Goal: Use online tool/utility: Use online tool/utility

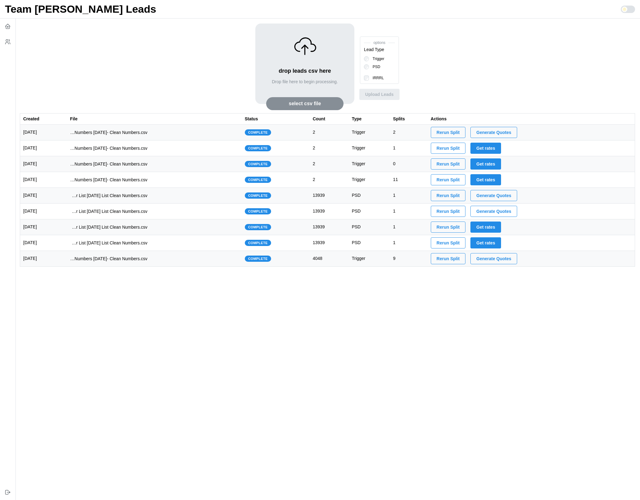
click at [184, 138] on td "imports/[PERSON_NAME]/1754585622697-1754575984194-TU Master List With Numbers […" at bounding box center [154, 133] width 175 height 16
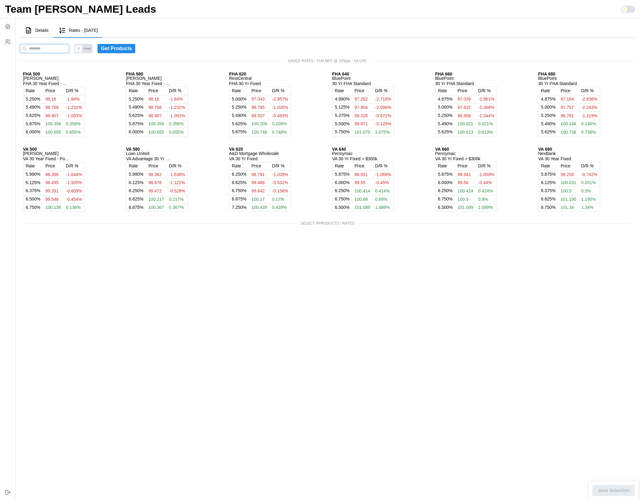
click at [56, 48] on input at bounding box center [45, 48] width 50 height 9
paste input "**********"
type input "**********"
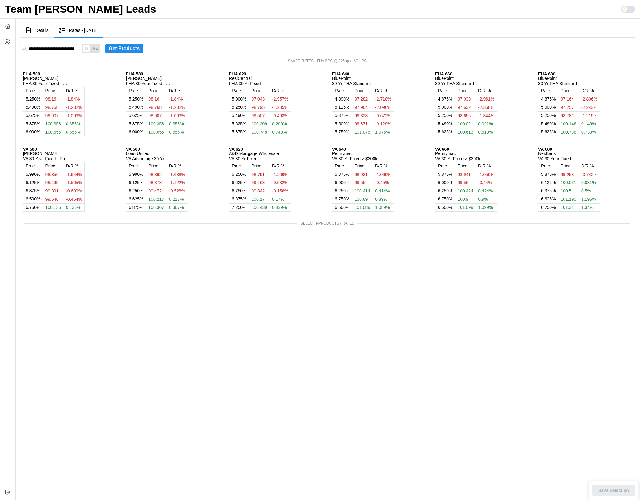
click at [41, 29] on span "Details" at bounding box center [41, 30] width 13 height 4
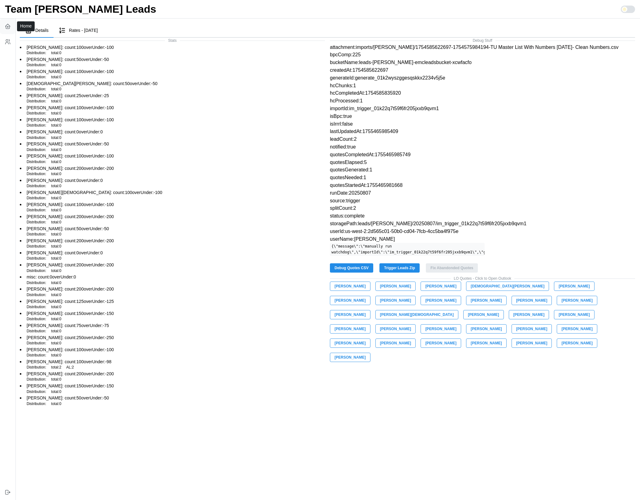
click at [8, 26] on icon "button" at bounding box center [8, 26] width 6 height 6
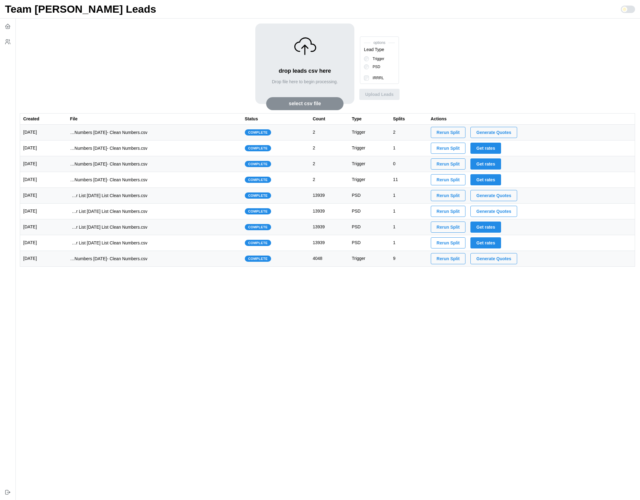
click at [192, 196] on td "imports/[PERSON_NAME]/1754111891013-1749523138906-TU VA IRRRL Master List [DATE…" at bounding box center [154, 196] width 175 height 16
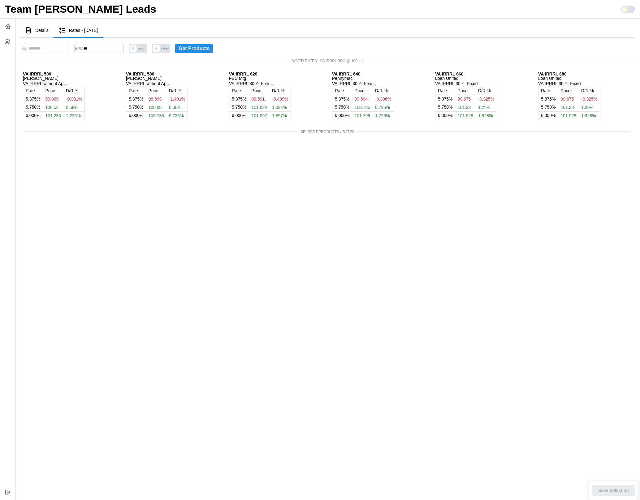
click at [170, 48] on span "Fixed" at bounding box center [165, 48] width 11 height 9
click at [170, 50] on span "ARM" at bounding box center [165, 48] width 11 height 9
click at [160, 50] on span at bounding box center [156, 48] width 7 height 7
click at [170, 50] on span "ARM" at bounding box center [165, 48] width 11 height 9
click at [160, 50] on span at bounding box center [156, 48] width 7 height 7
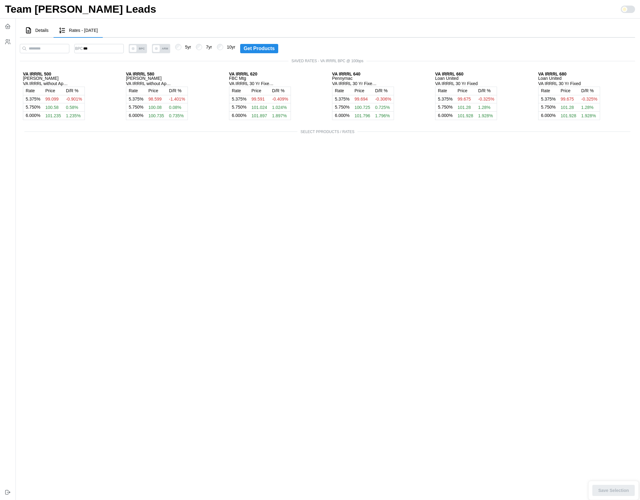
click at [170, 52] on span "ARM" at bounding box center [161, 48] width 18 height 9
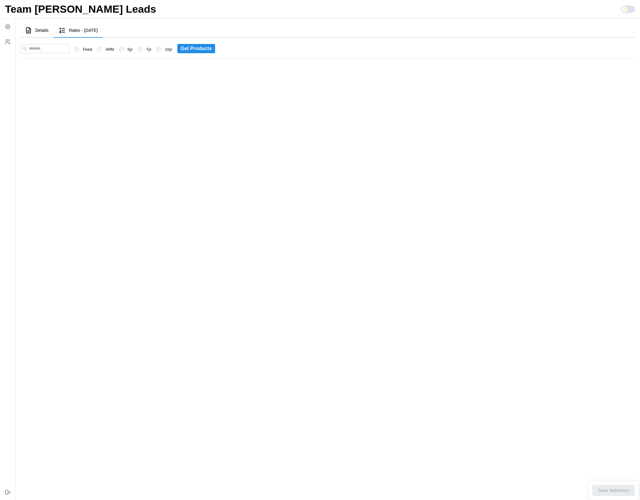
click at [161, 51] on div at bounding box center [158, 49] width 5 height 5
click at [172, 51] on label "10yr" at bounding box center [166, 49] width 11 height 5
click at [133, 48] on label "5yr" at bounding box center [128, 49] width 9 height 5
click at [92, 50] on label "Fixed" at bounding box center [85, 49] width 13 height 5
click at [114, 49] on label "ARM" at bounding box center [108, 49] width 12 height 5
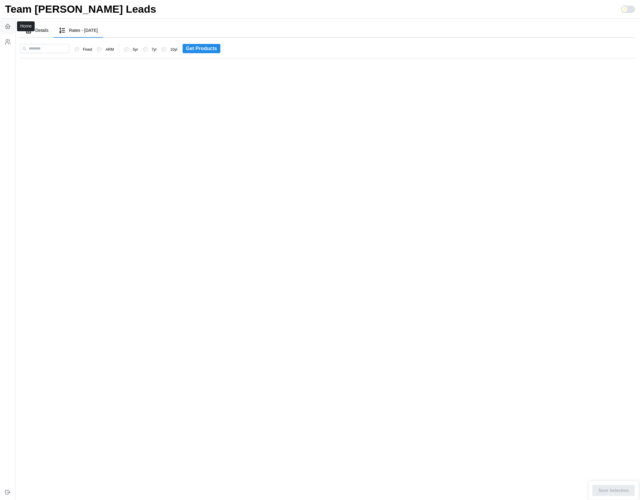
click at [8, 27] on icon "button" at bounding box center [7, 26] width 1 height 1
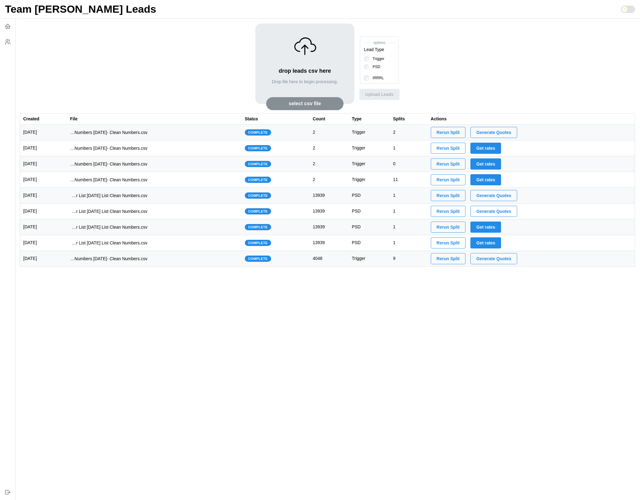
click at [227, 194] on td "imports/[PERSON_NAME]/1754111891013-1749523138906-TU VA IRRRL Master List [DATE…" at bounding box center [154, 196] width 175 height 16
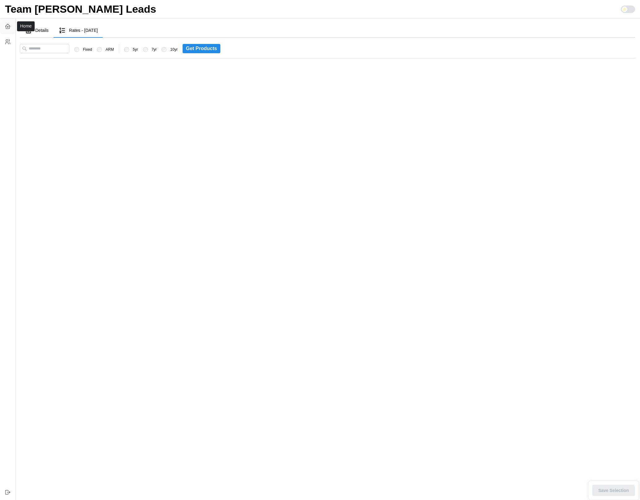
click at [6, 28] on icon "button" at bounding box center [8, 27] width 4 height 2
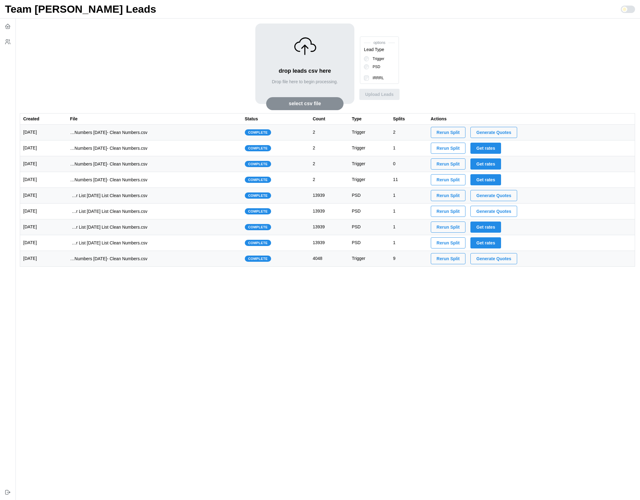
click at [203, 214] on td "imports/[PERSON_NAME]/1754090272190-1749523138906-TU VA IRRRL Master List [DATE…" at bounding box center [154, 212] width 175 height 16
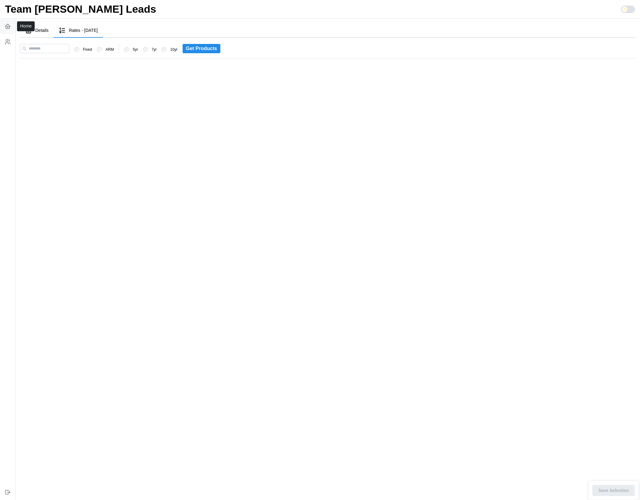
click at [7, 25] on icon "button" at bounding box center [8, 26] width 6 height 6
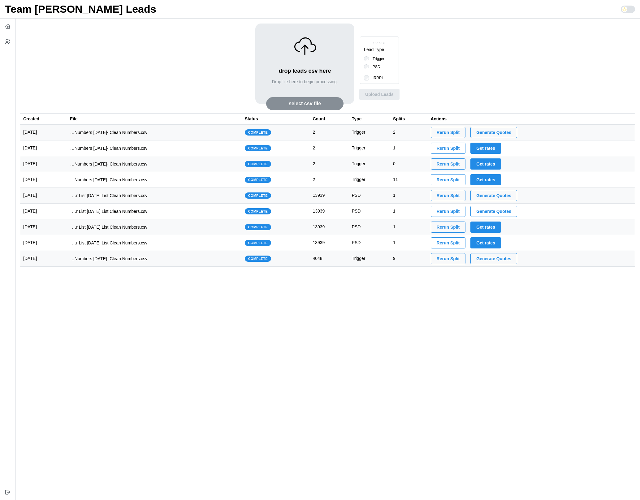
click at [202, 133] on td "imports/[PERSON_NAME]/1754585622697-1754575984194-TU Master List With Numbers […" at bounding box center [154, 133] width 175 height 16
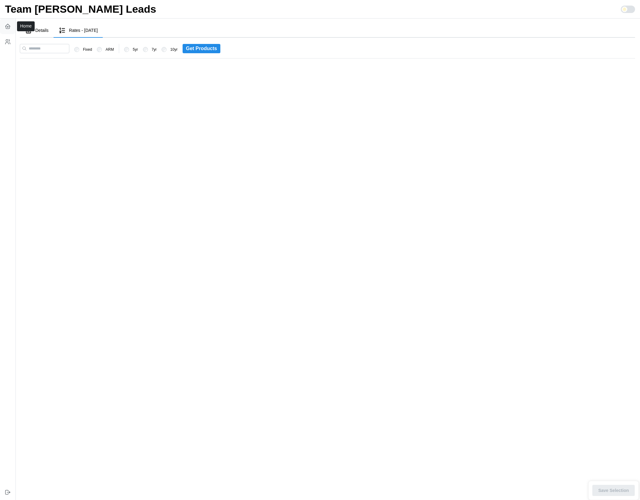
click at [8, 26] on icon "button" at bounding box center [8, 26] width 6 height 6
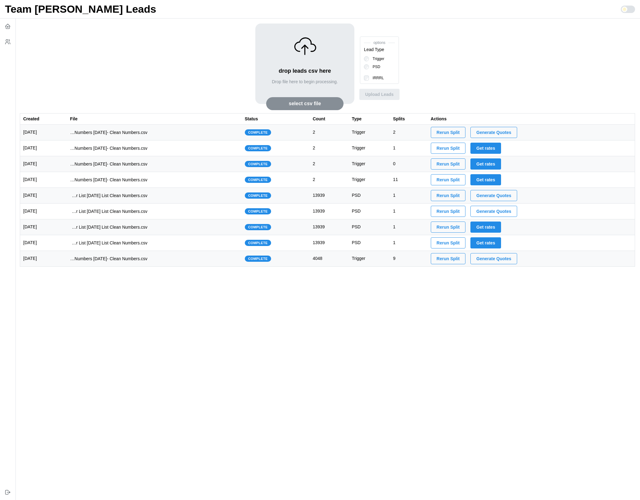
click at [203, 199] on td "imports/[PERSON_NAME]/1754111891013-1749523138906-TU VA IRRRL Master List [DATE…" at bounding box center [154, 196] width 175 height 16
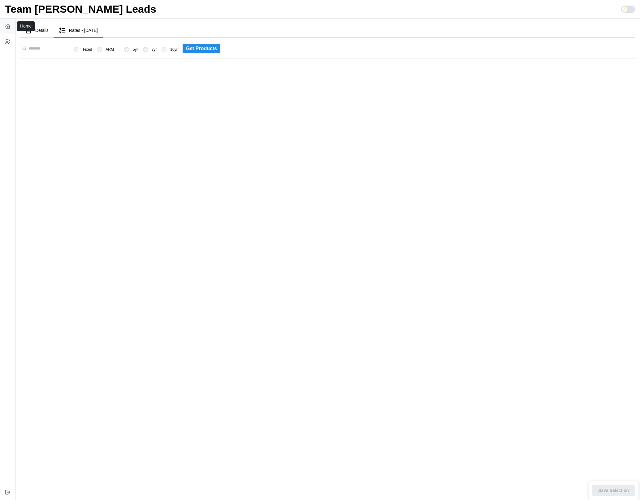
click at [7, 29] on icon "button" at bounding box center [8, 26] width 6 height 6
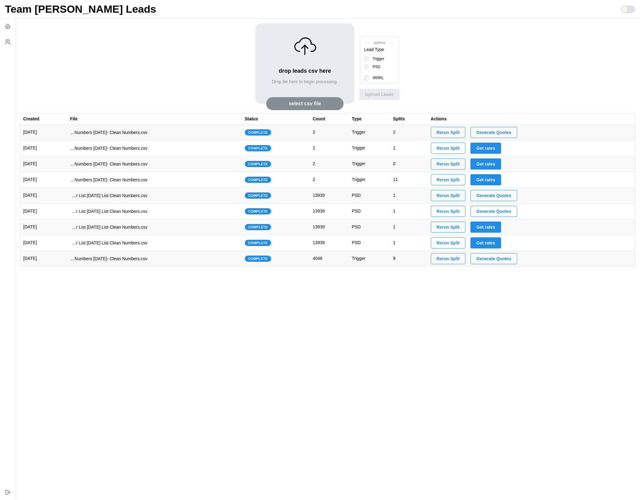
click at [201, 135] on td "imports/[PERSON_NAME]/1754585622697-1754575984194-TU Master List With Numbers […" at bounding box center [154, 133] width 175 height 16
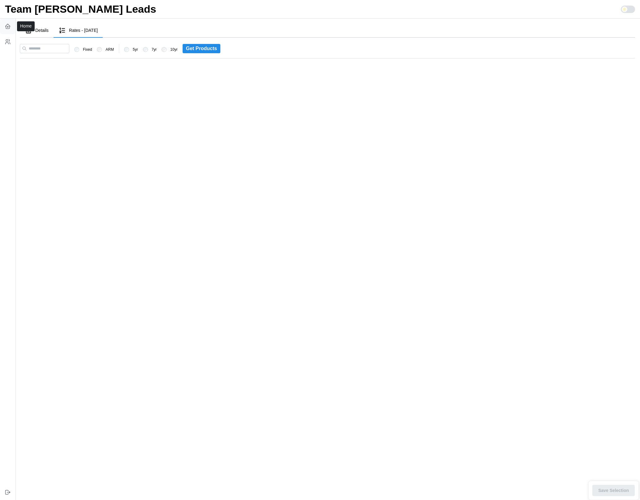
click at [10, 27] on icon "button" at bounding box center [8, 27] width 4 height 2
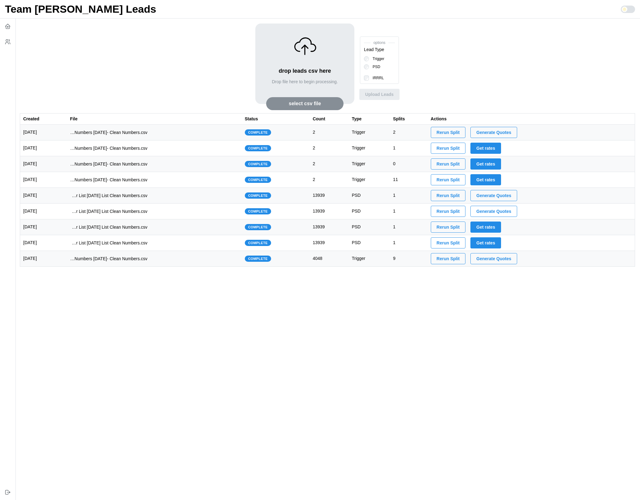
click at [190, 199] on td "imports/[PERSON_NAME]/1754111891013-1749523138906-TU VA IRRRL Master List [DATE…" at bounding box center [154, 196] width 175 height 16
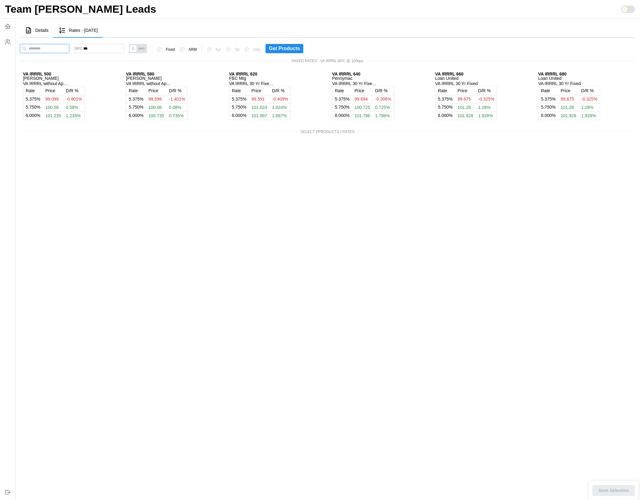
click at [61, 50] on input at bounding box center [45, 48] width 50 height 9
paste input "**********"
type input "**********"
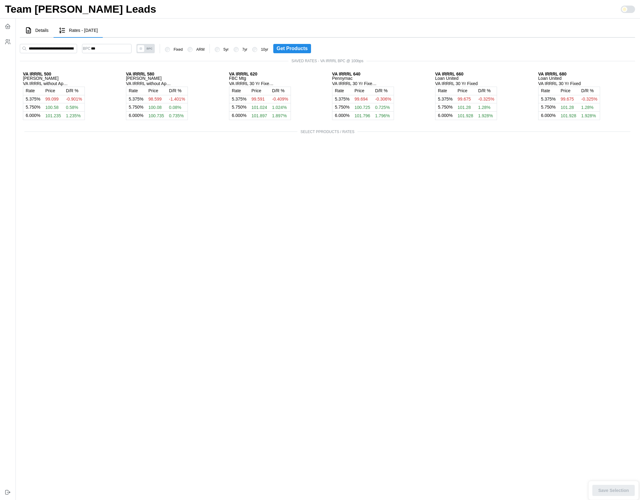
click at [301, 45] on span "Get Products" at bounding box center [292, 48] width 31 height 9
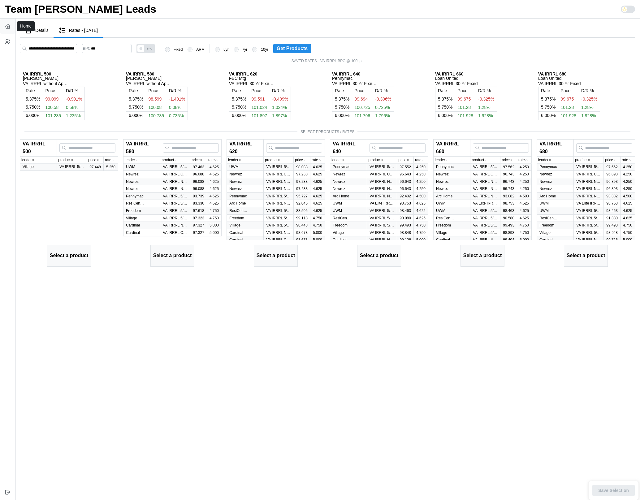
click at [6, 27] on icon "button" at bounding box center [8, 26] width 6 height 6
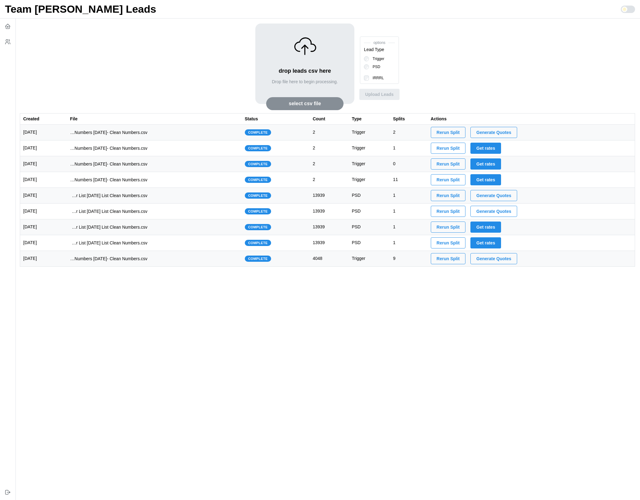
click at [220, 149] on td "imports/[PERSON_NAME]/1754585532908-1754575984194-TU Master List With Numbers […" at bounding box center [154, 149] width 175 height 16
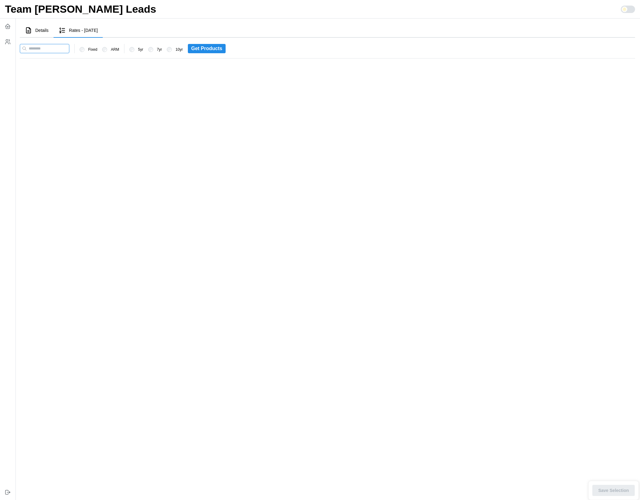
click at [43, 48] on input at bounding box center [45, 48] width 50 height 9
paste input "**********"
type input "**********"
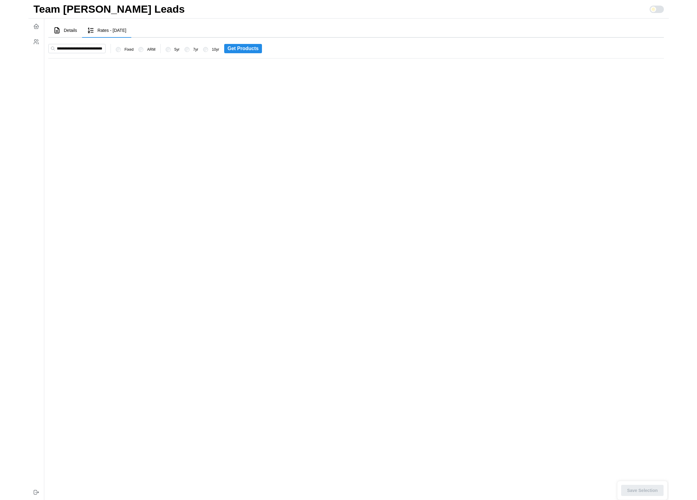
scroll to position [0, 0]
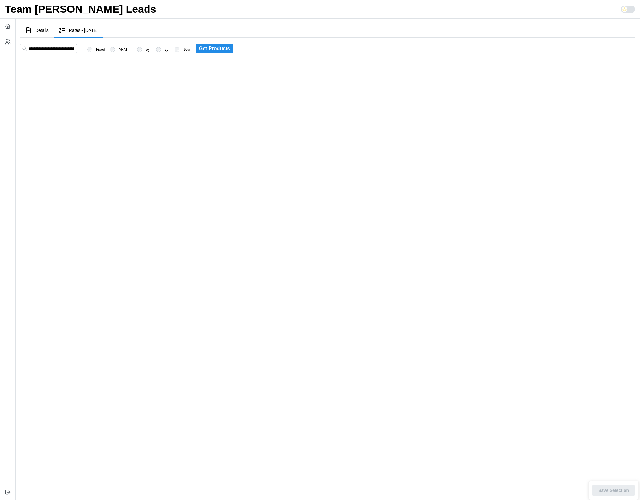
click at [222, 47] on span "Get Products" at bounding box center [214, 48] width 31 height 9
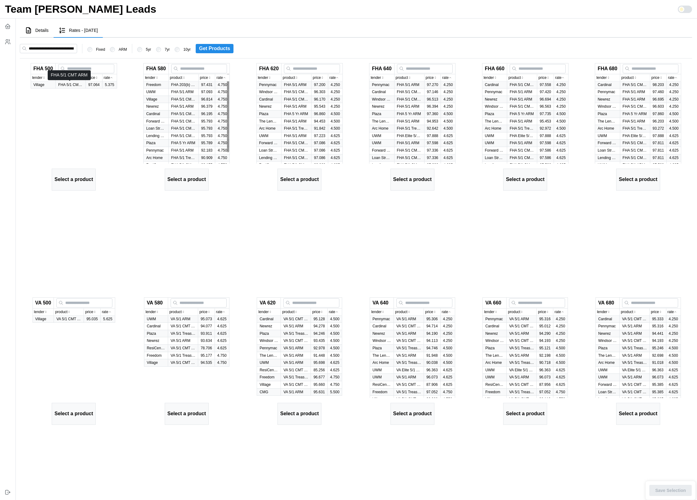
click at [63, 86] on p "FHA 5/1 CMT ARM" at bounding box center [70, 84] width 25 height 5
click at [183, 85] on p "FHA 203(b) 5/1 Treasury ARM" at bounding box center [183, 84] width 25 height 5
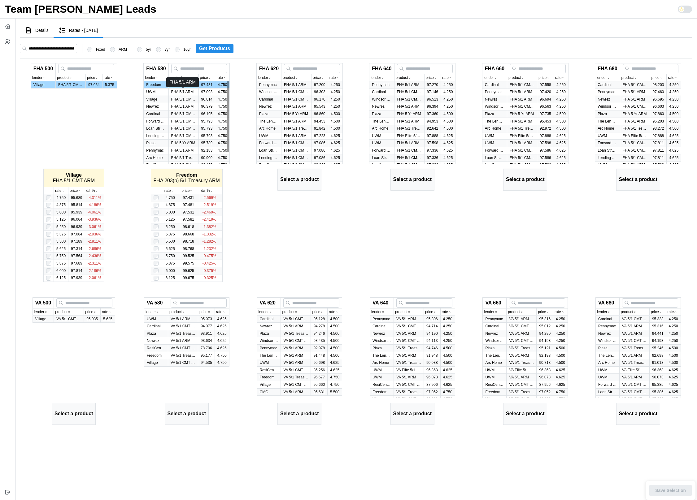
click at [175, 93] on p "FHA 5/1 ARM" at bounding box center [183, 91] width 25 height 5
click at [173, 191] on icon "button" at bounding box center [174, 191] width 3 height 4
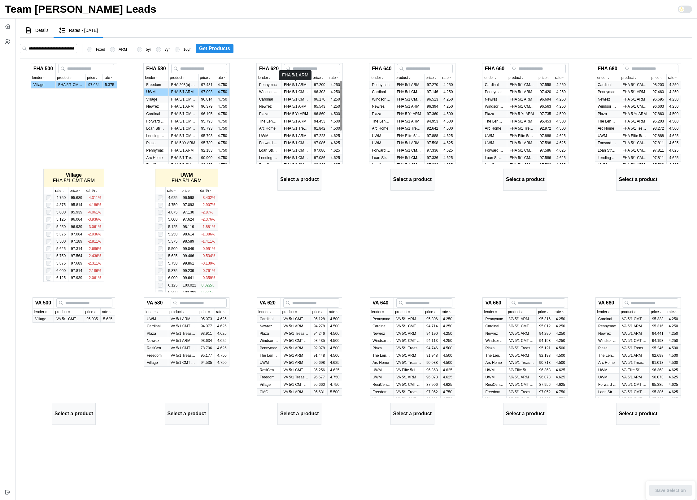
click at [289, 85] on p "FHA 5/1 ARM" at bounding box center [296, 84] width 25 height 5
click at [406, 85] on p "FHA 5/1 ARM" at bounding box center [409, 84] width 25 height 5
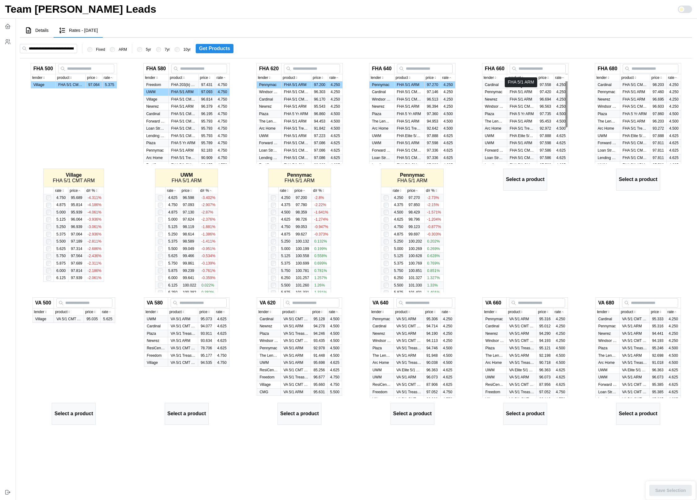
click at [527, 91] on p "FHA 5/1 ARM" at bounding box center [521, 91] width 25 height 5
click at [634, 92] on p "FHA 5/1 ARM" at bounding box center [634, 91] width 25 height 5
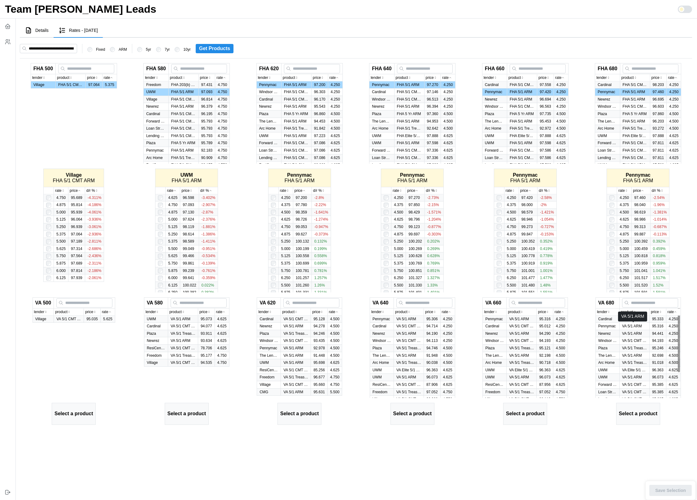
click at [627, 326] on p "VA 5/1 ARM" at bounding box center [634, 326] width 25 height 5
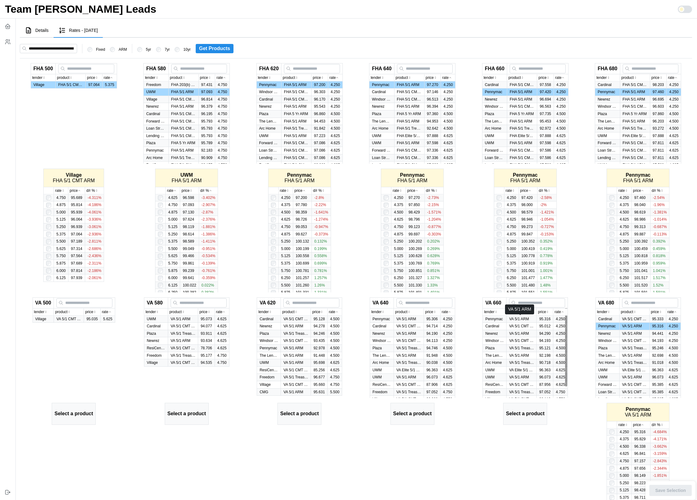
click at [513, 319] on p "VA 5/1 ARM" at bounding box center [521, 319] width 25 height 5
click at [403, 319] on p "VA 5/1 ARM" at bounding box center [408, 319] width 25 height 5
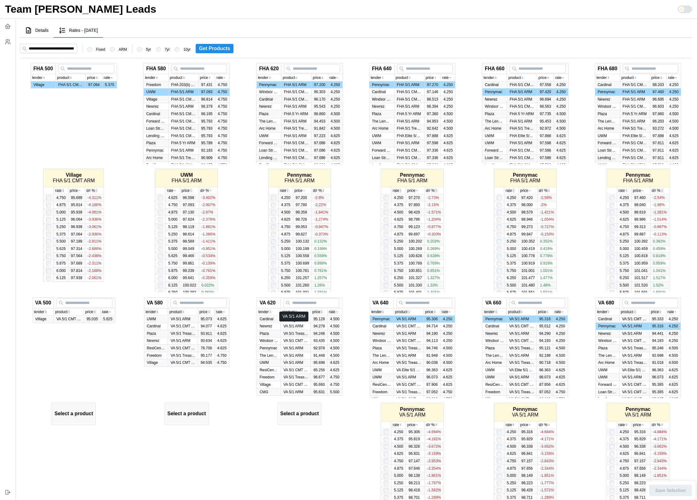
click at [288, 325] on p "VA 5/1 ARM" at bounding box center [295, 326] width 25 height 5
click at [172, 320] on p "VA 5/1 ARM" at bounding box center [183, 319] width 25 height 5
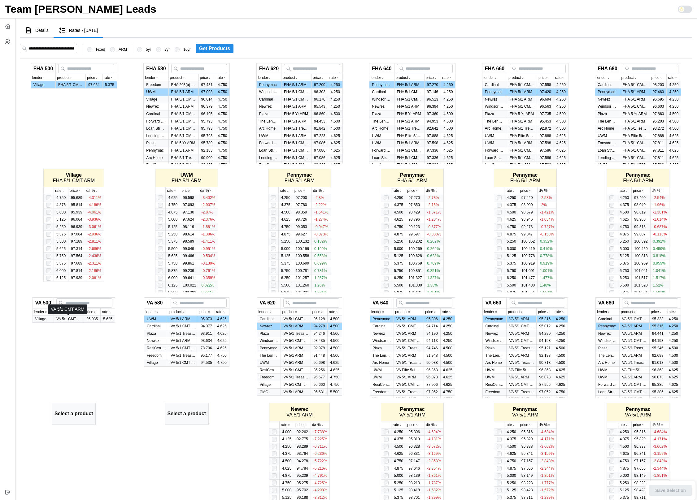
click at [64, 320] on p "VA 5/1 CMT ARM" at bounding box center [68, 319] width 25 height 5
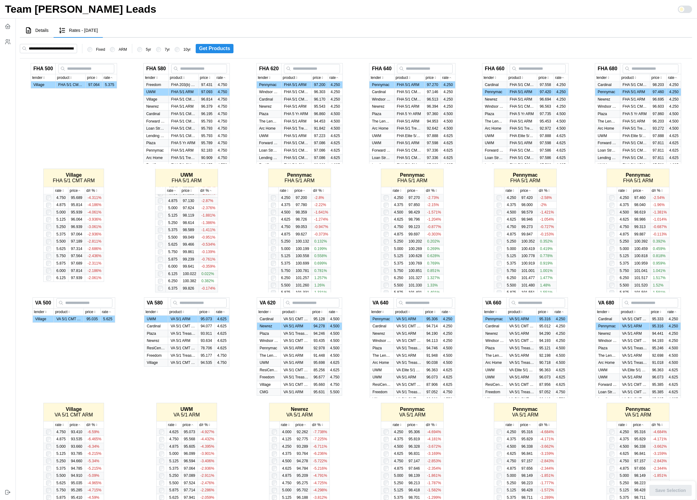
click at [130, 221] on div "FHA 580 lender product price rate Freedom FHA 203(b) 5/1 Treasury ARM 97.431 4.…" at bounding box center [186, 178] width 113 height 234
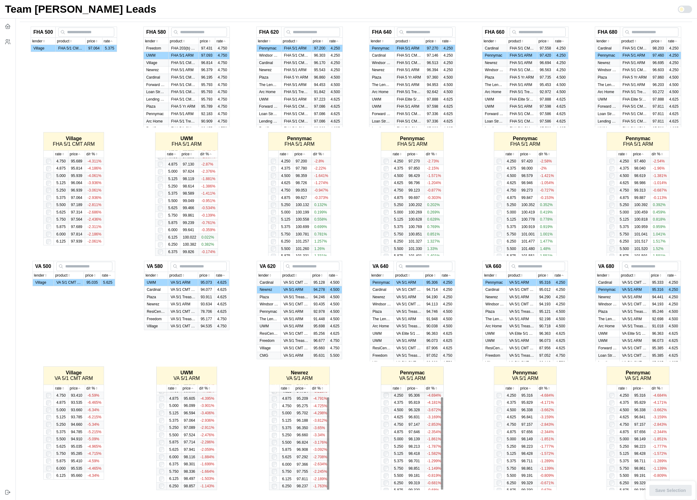
scroll to position [41, 0]
click at [357, 450] on div "VA 640 lender product price rate Pennymac VA 5/1 ARM 95.306 4.250 Cardinal VA 5…" at bounding box center [412, 375] width 113 height 234
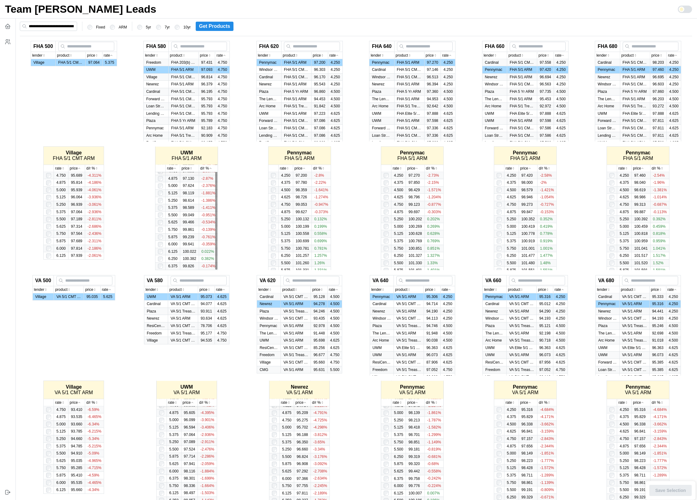
scroll to position [21, 0]
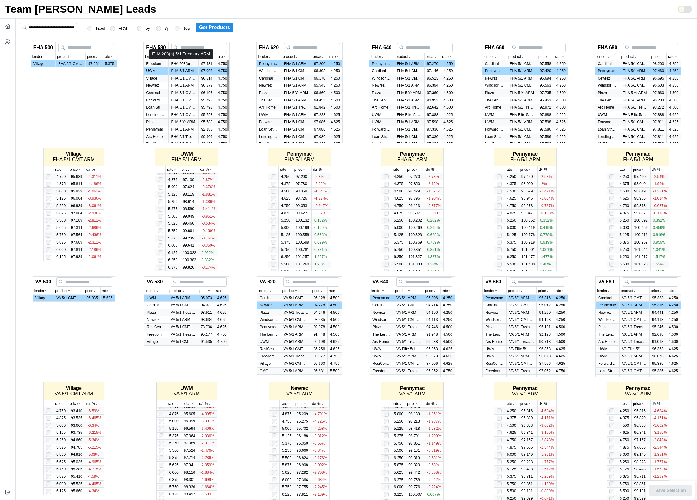
click at [179, 64] on p "FHA 203(b) 5/1 Treasury ARM" at bounding box center [183, 63] width 25 height 5
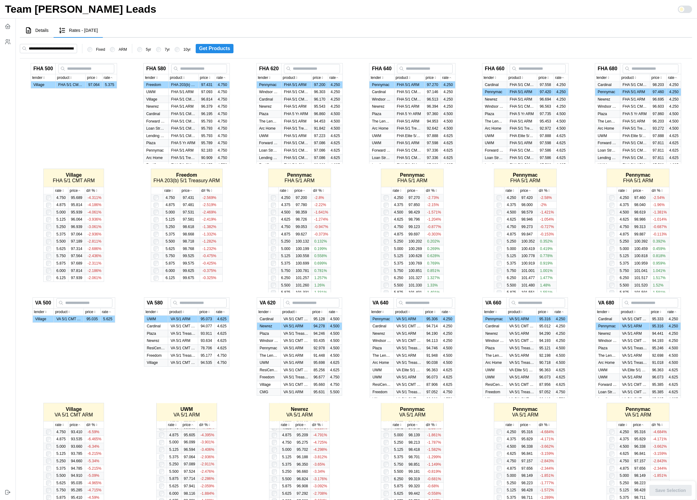
scroll to position [37, 0]
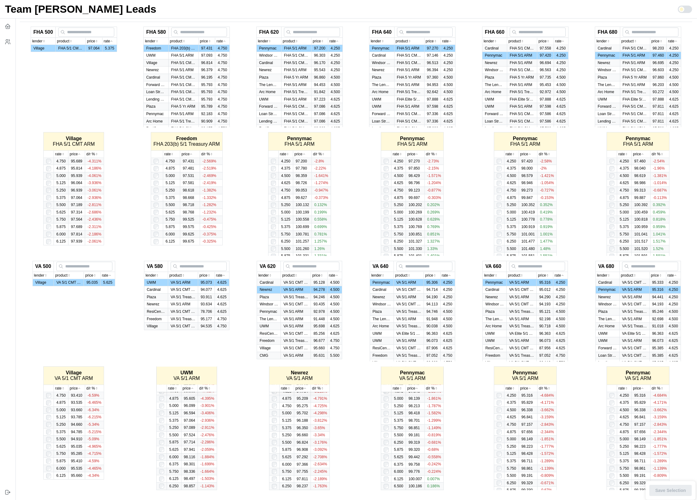
click at [123, 382] on div "VA 500 lender product price rate Village VA 5/1 CMT ARM 95.035 5.625 Village VA…" at bounding box center [74, 375] width 108 height 229
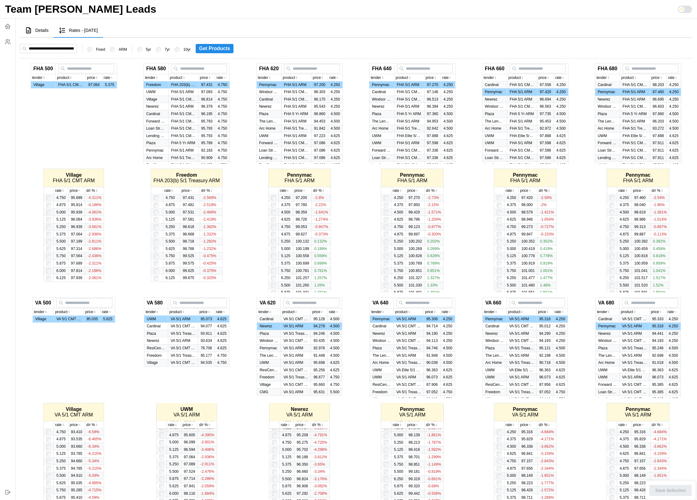
click at [212, 47] on span "Get Products" at bounding box center [214, 48] width 31 height 9
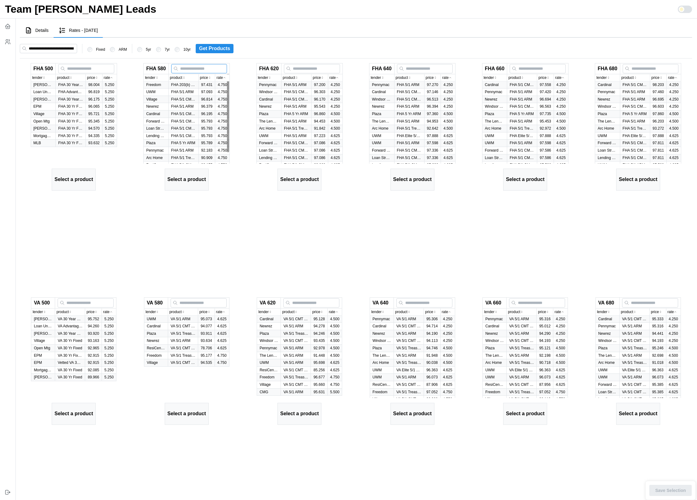
click at [194, 69] on input at bounding box center [199, 68] width 56 height 9
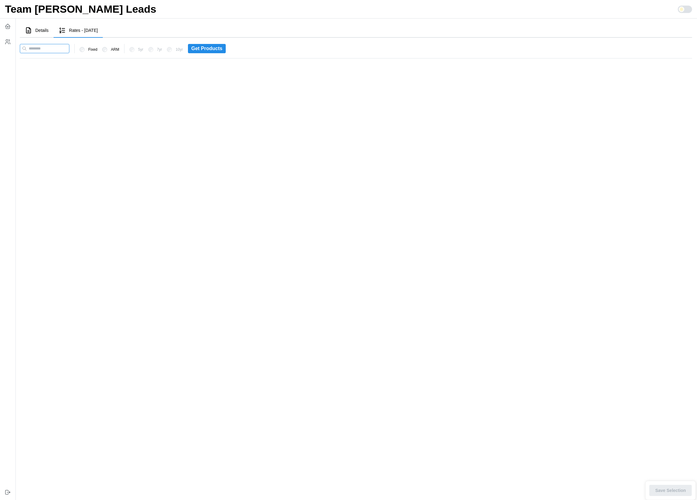
click at [60, 52] on input at bounding box center [45, 48] width 50 height 9
paste input "**********"
type input "**********"
click at [213, 49] on span "Get Products" at bounding box center [214, 48] width 31 height 9
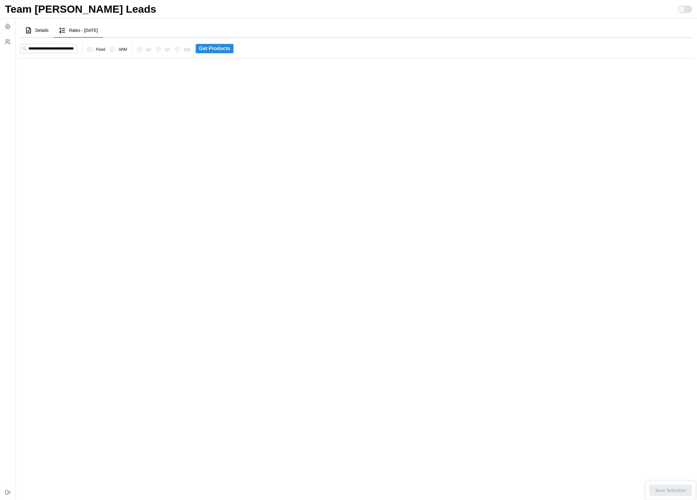
scroll to position [0, 0]
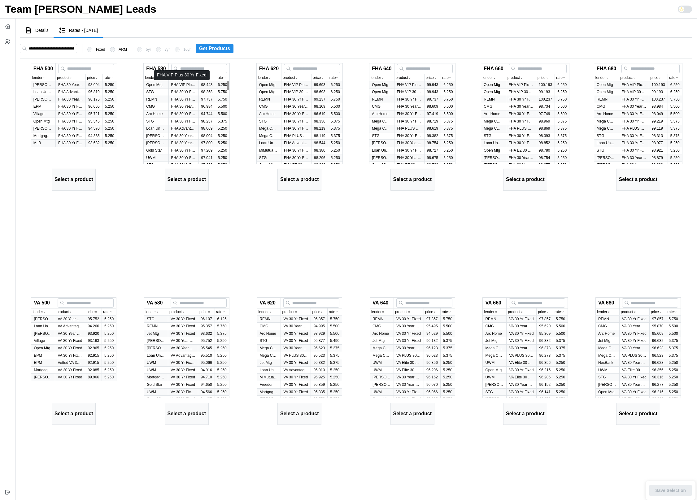
click at [188, 84] on p "FHA VIP Plus 30 Yr Fixed" at bounding box center [183, 84] width 25 height 5
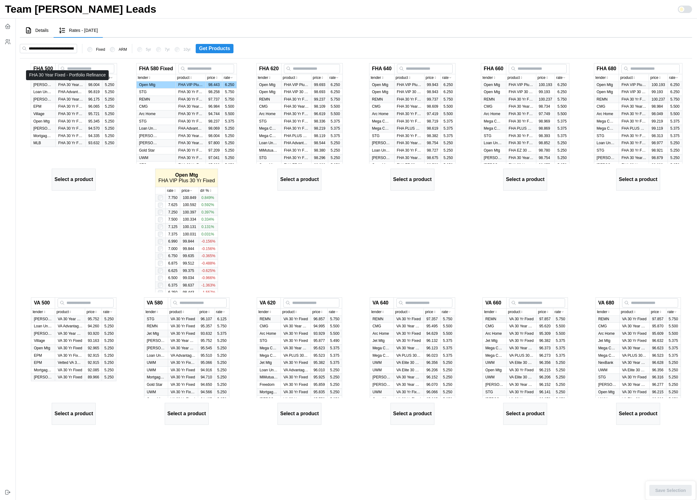
click at [66, 87] on p "FHA 30 Year Fixed - Portfolio Refinance" at bounding box center [70, 84] width 25 height 5
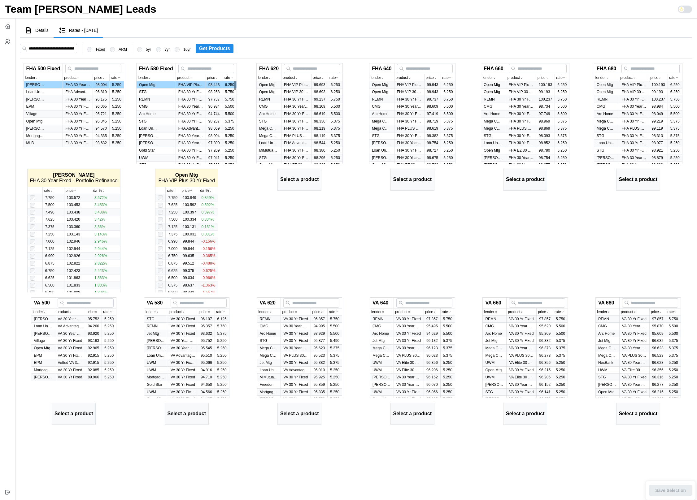
click at [214, 50] on span "Get Products" at bounding box center [214, 48] width 31 height 9
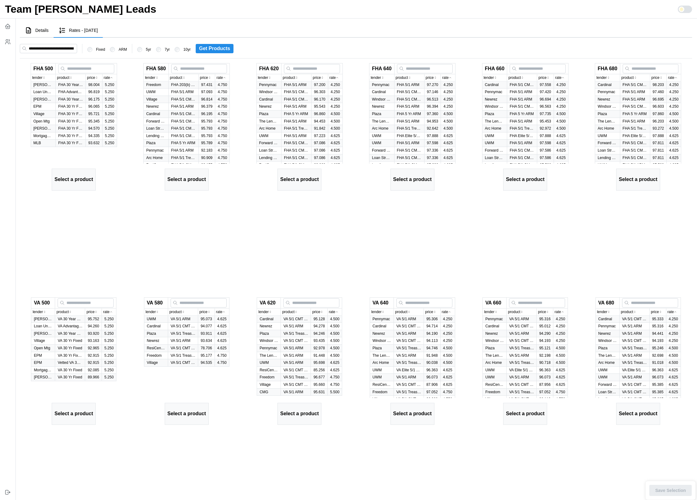
click at [68, 89] on td "FHA Advantage 30 Yr Fixed" at bounding box center [71, 92] width 30 height 7
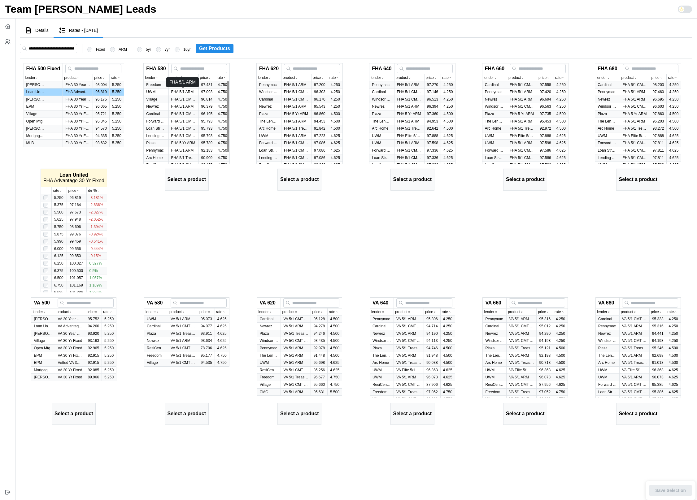
click at [185, 93] on p "FHA 5/1 ARM" at bounding box center [183, 91] width 25 height 5
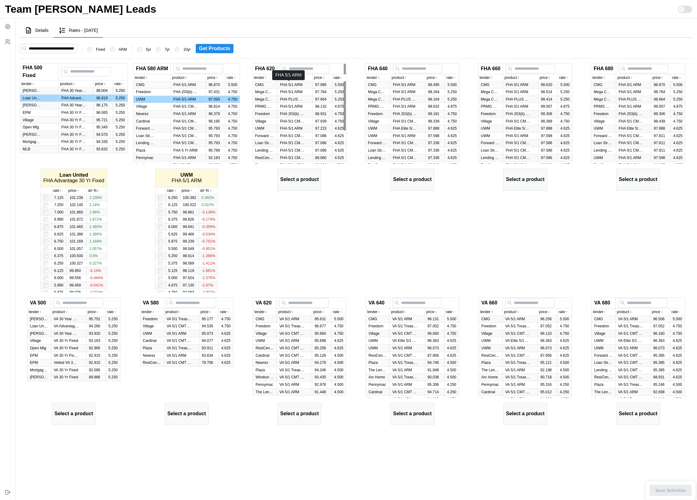
click at [285, 85] on p "FHA 5/1 ARM" at bounding box center [292, 84] width 25 height 5
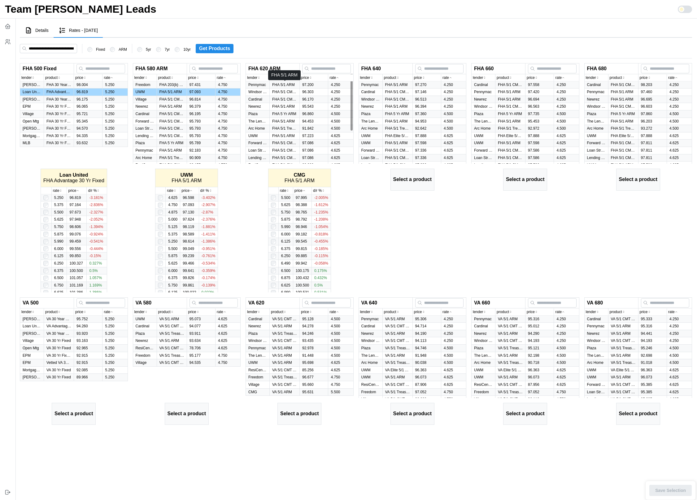
click at [295, 85] on p "FHA 5/1 ARM" at bounding box center [284, 84] width 25 height 5
click at [400, 83] on p "FHA 5/1 ARM" at bounding box center [397, 84] width 25 height 5
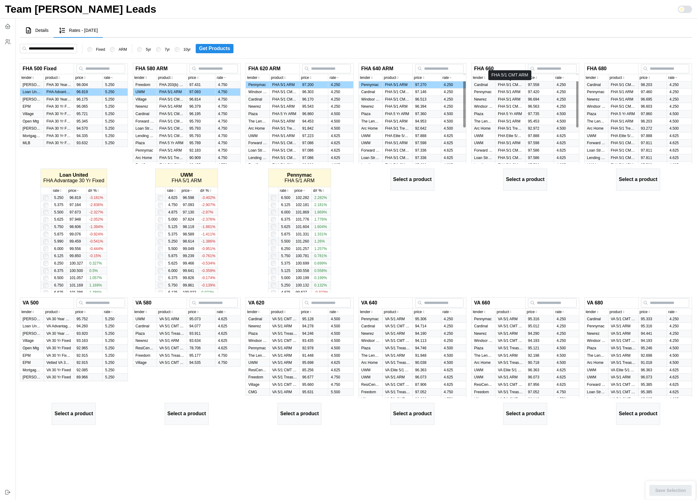
click at [508, 86] on p "FHA 5/1 CMT ARM" at bounding box center [510, 84] width 25 height 5
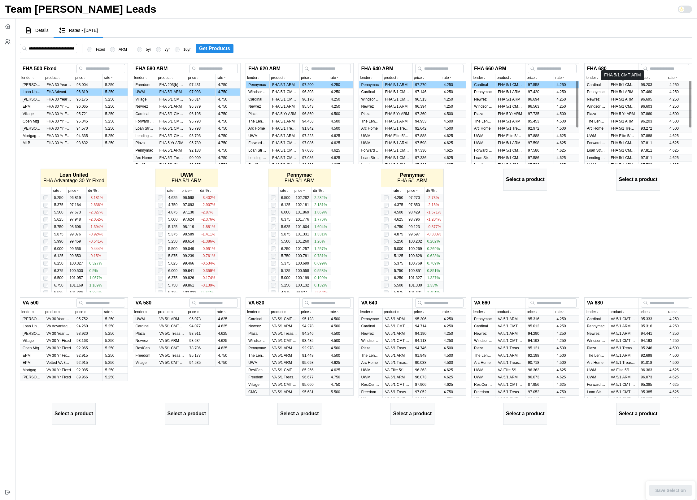
click at [615, 85] on p "FHA 5/1 CMT ARM" at bounding box center [623, 84] width 25 height 5
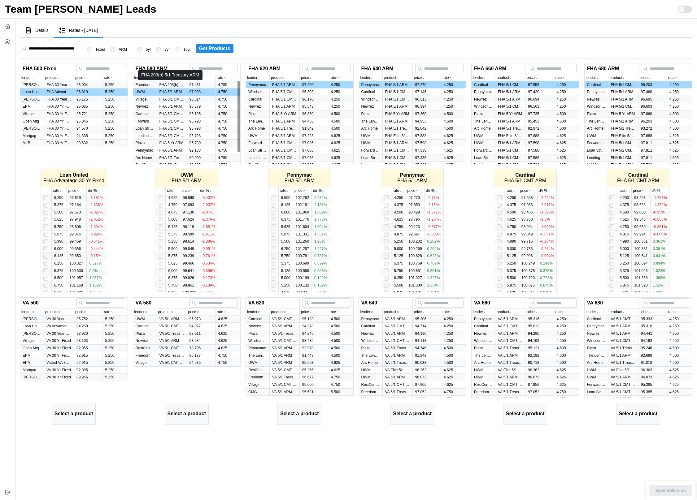
click at [171, 85] on p "FHA 203(b) 5/1 Treasury ARM" at bounding box center [171, 84] width 25 height 5
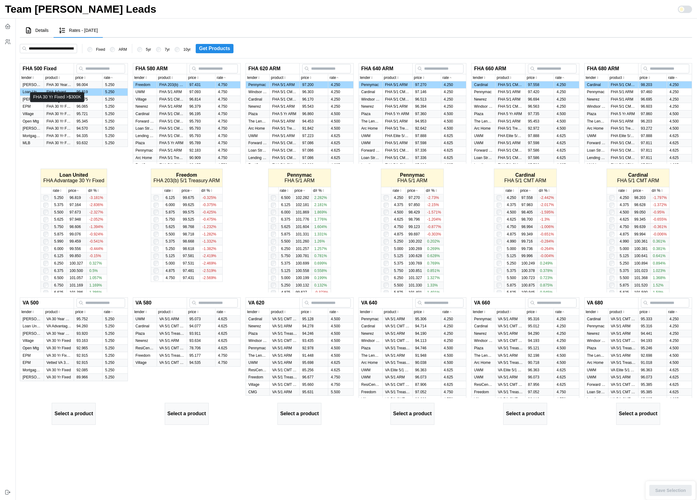
click at [61, 106] on p "FHA 30 Yr Fixed >$300K" at bounding box center [58, 106] width 25 height 5
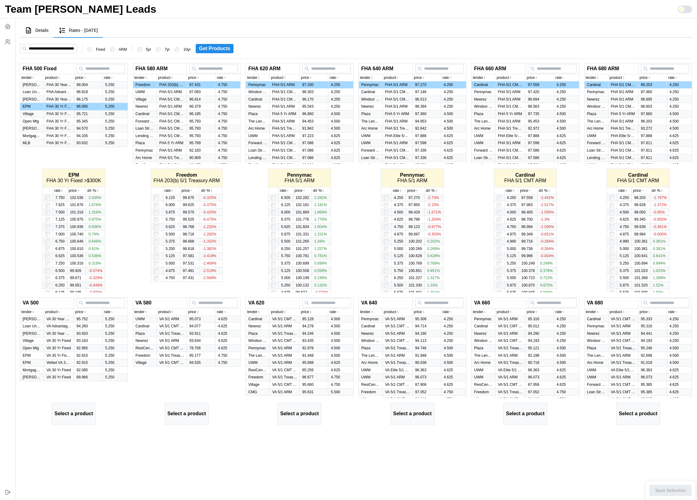
click at [191, 190] on icon "button" at bounding box center [190, 191] width 3 height 4
click at [304, 191] on icon "button" at bounding box center [303, 191] width 3 height 4
click at [77, 189] on icon "button" at bounding box center [78, 191] width 3 height 4
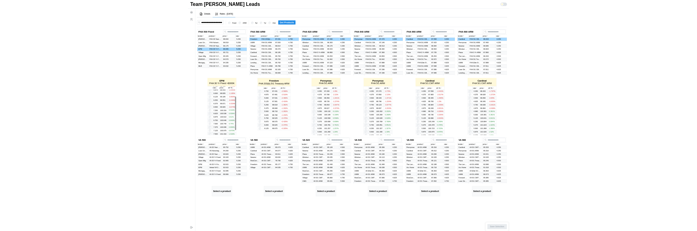
scroll to position [66, 0]
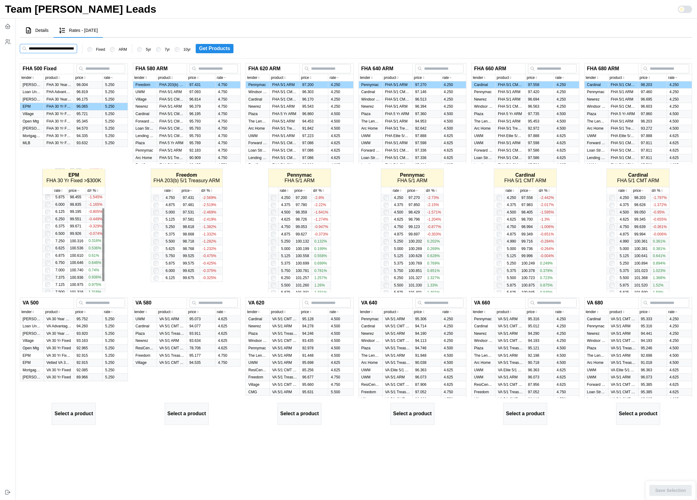
click at [57, 49] on input at bounding box center [48, 48] width 57 height 9
click at [9, 24] on icon "button" at bounding box center [8, 26] width 6 height 6
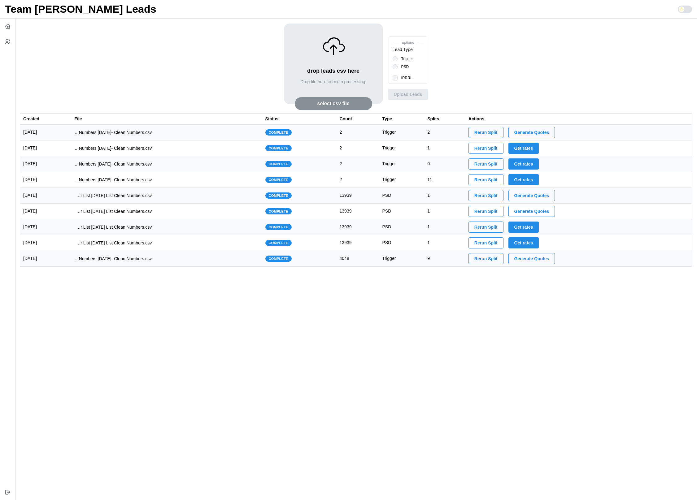
click at [242, 257] on td "imports/jeremy/1752153944034-TU Master List With Numbers 7-10-25- Clean Numbers…" at bounding box center [166, 259] width 191 height 16
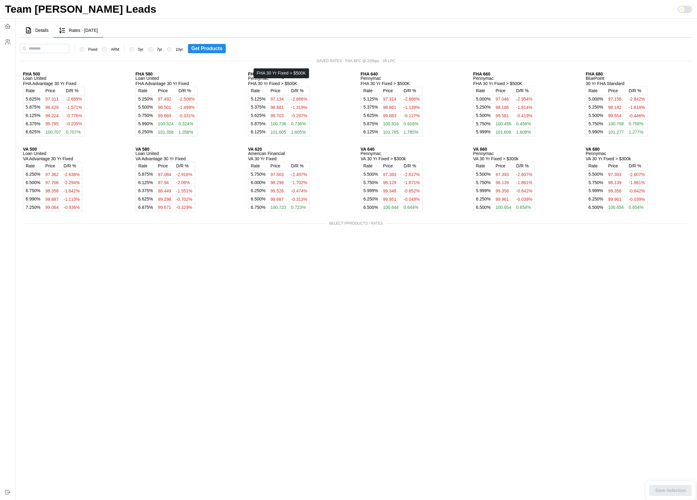
click at [289, 85] on p "FHA 30 Yr Fixed > $500K" at bounding box center [279, 83] width 62 height 6
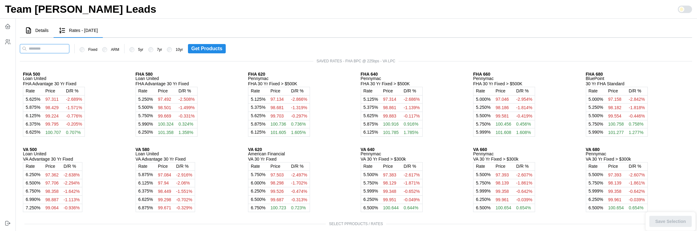
click at [54, 49] on input at bounding box center [45, 48] width 50 height 9
paste input "**********"
type input "**********"
click at [213, 49] on span "Get Products" at bounding box center [214, 48] width 31 height 9
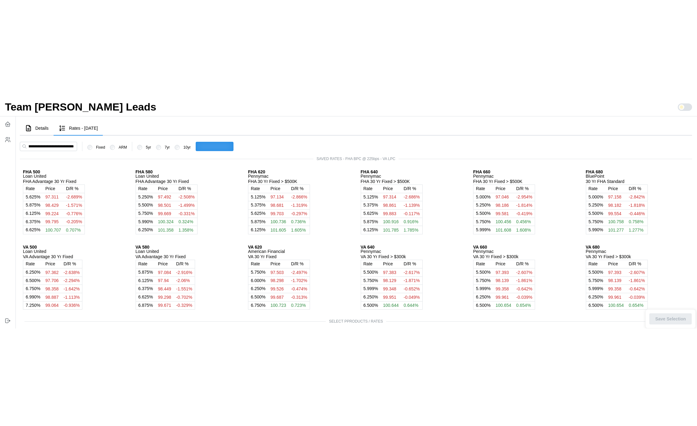
scroll to position [0, 0]
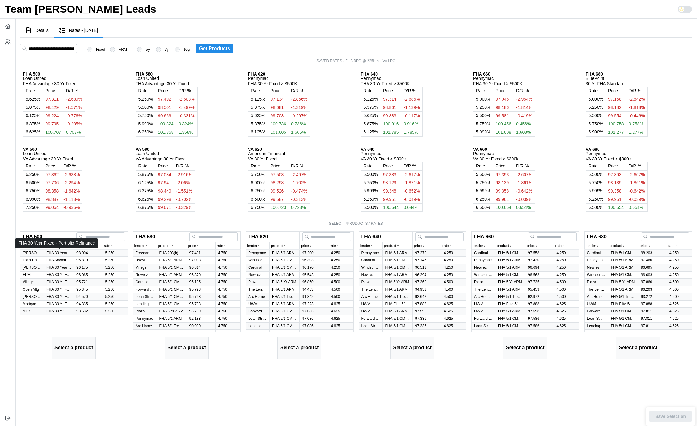
click at [54, 252] on p "FHA 30 Year Fixed - Portfolio Refinance" at bounding box center [58, 252] width 25 height 5
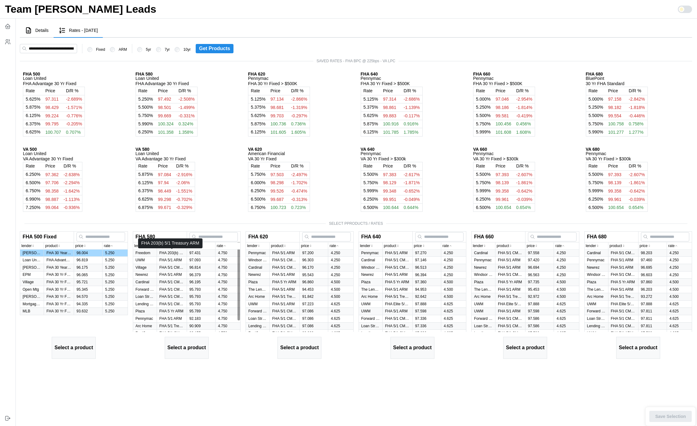
click at [172, 253] on p "FHA 203(b) 5/1 Treasury ARM" at bounding box center [171, 252] width 25 height 5
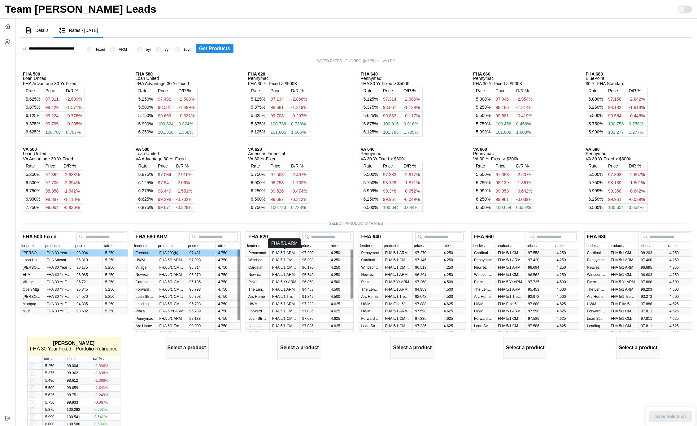
click at [277, 253] on p "FHA 5/1 ARM" at bounding box center [284, 252] width 25 height 5
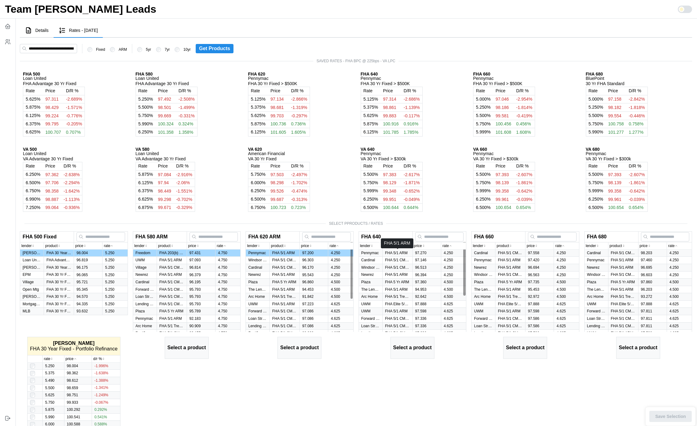
click at [398, 251] on p "FHA 5/1 ARM" at bounding box center [397, 252] width 25 height 5
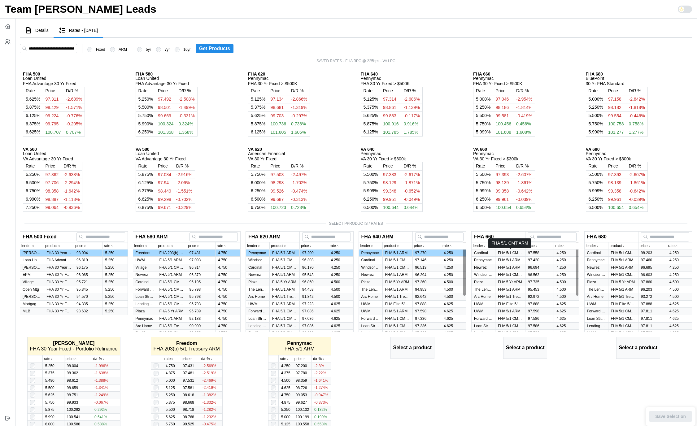
click at [508, 250] on p "FHA 5/1 CMT ARM" at bounding box center [510, 252] width 25 height 5
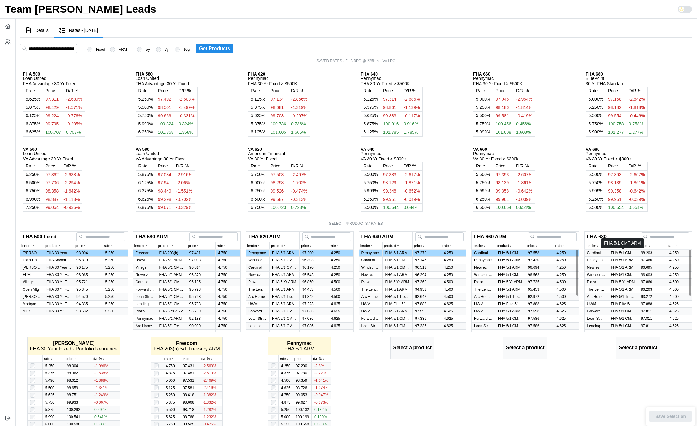
click at [627, 252] on p "FHA 5/1 CMT ARM" at bounding box center [623, 252] width 25 height 5
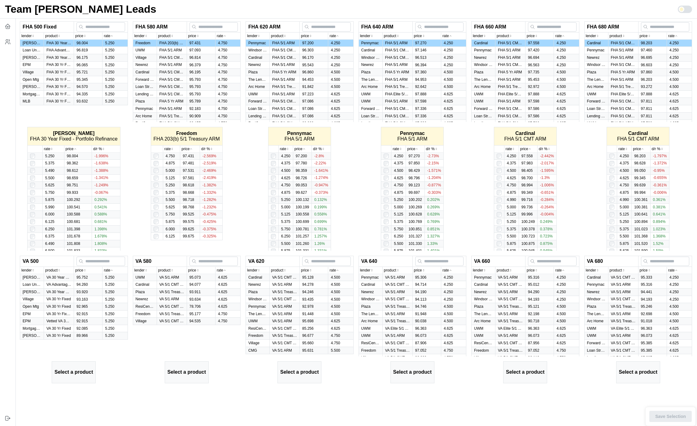
scroll to position [219, 0]
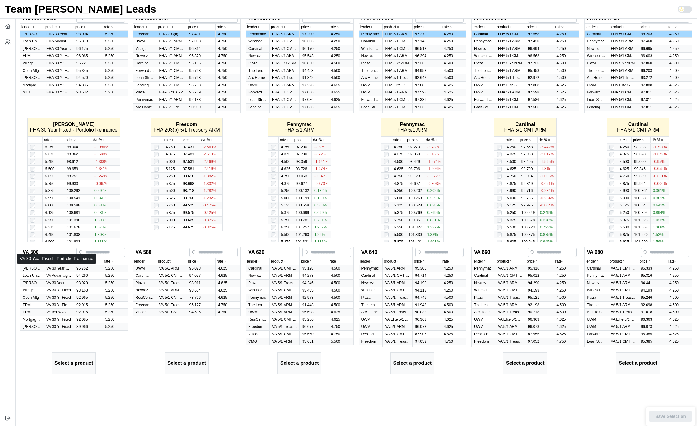
click at [58, 267] on p "VA 30 Year Fixed - Portfolio Refinance" at bounding box center [58, 268] width 25 height 5
click at [176, 267] on p "VA 5/1 ARM" at bounding box center [171, 268] width 25 height 5
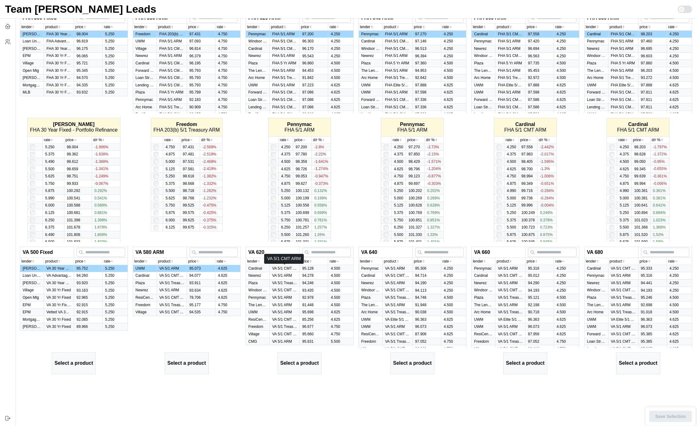
click at [285, 267] on p "VA 5/1 CMT ARM" at bounding box center [284, 268] width 25 height 5
click at [388, 271] on p "VA 5/1 ARM" at bounding box center [397, 268] width 25 height 5
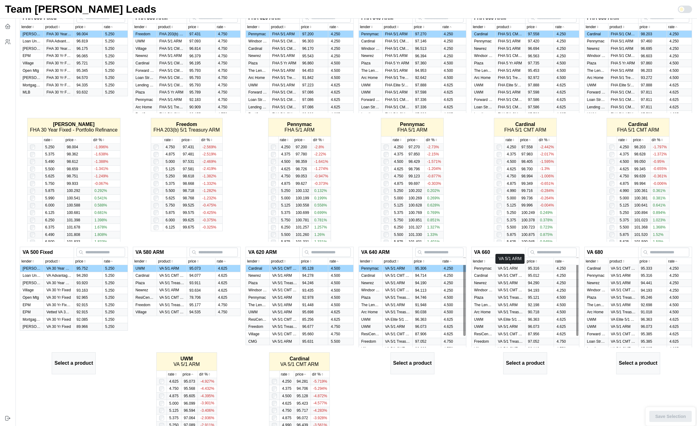
click at [505, 270] on p "VA 5/1 ARM" at bounding box center [510, 268] width 25 height 5
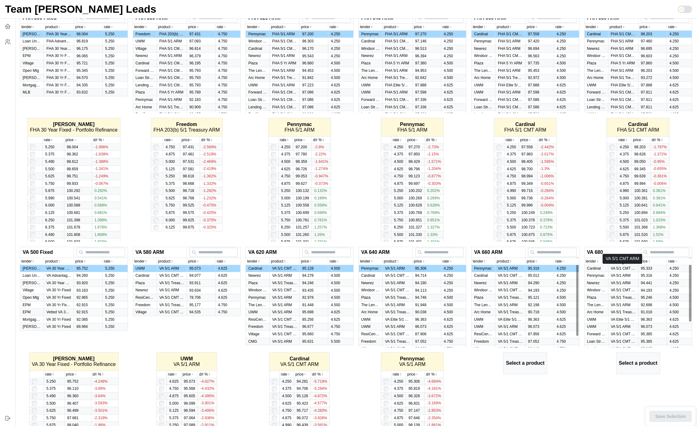
click at [627, 269] on p "VA 5/1 CMT ARM" at bounding box center [623, 268] width 25 height 5
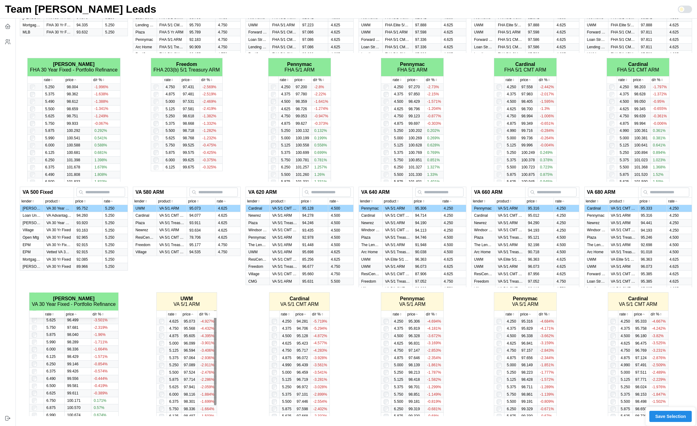
scroll to position [11, 0]
click at [158, 386] on td at bounding box center [161, 382] width 10 height 7
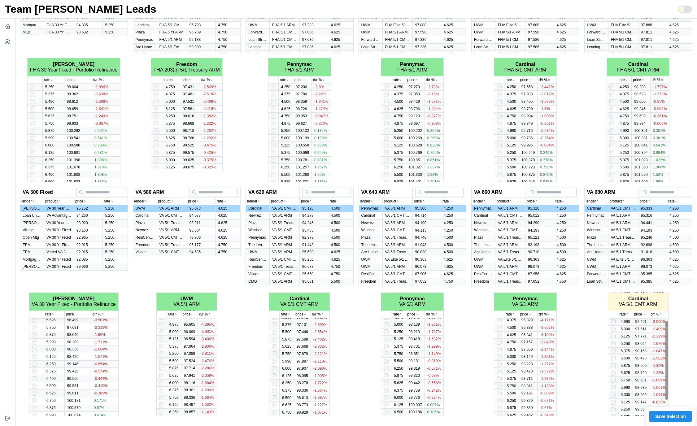
scroll to position [45, 0]
click at [682, 415] on span "Save Selection" at bounding box center [670, 416] width 31 height 11
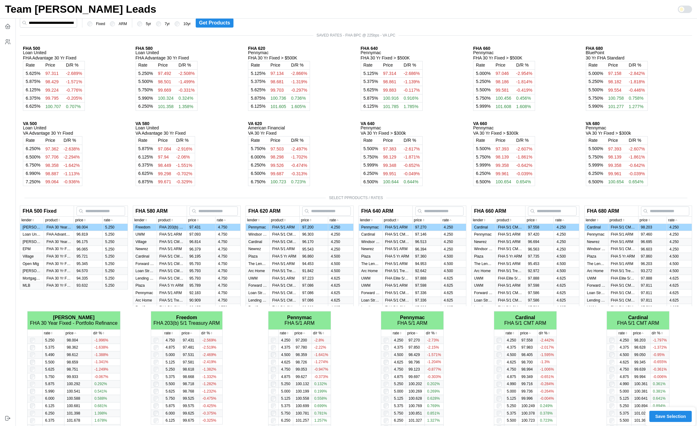
scroll to position [0, 0]
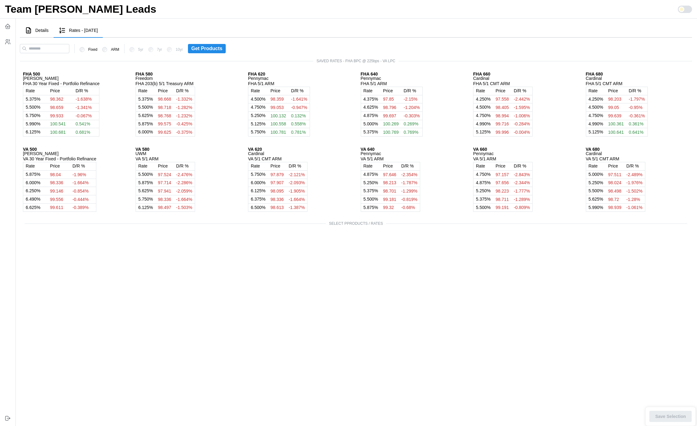
click at [233, 102] on div "FHA 500 Sun West FHA 30 Year Fixed - Portfolio Refinance Rate Price D/R % 5.375…" at bounding box center [356, 143] width 672 height 148
click at [52, 49] on input at bounding box center [45, 48] width 50 height 9
paste input "**********"
type input "**********"
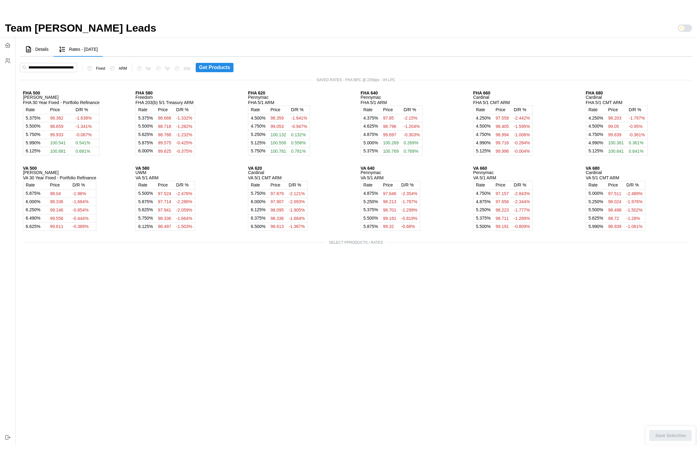
scroll to position [0, 0]
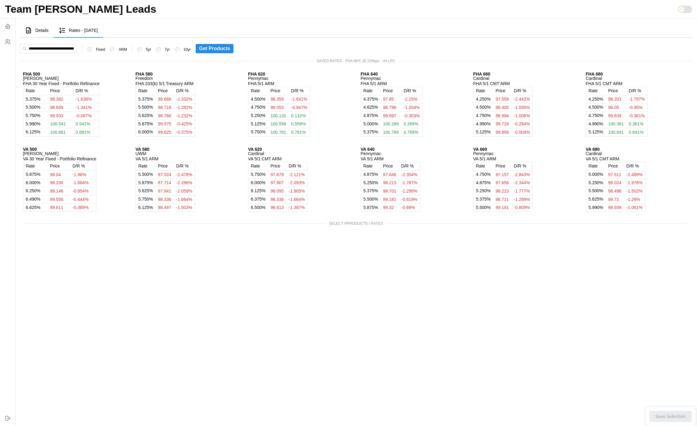
click at [226, 48] on span "Get Products" at bounding box center [214, 48] width 31 height 9
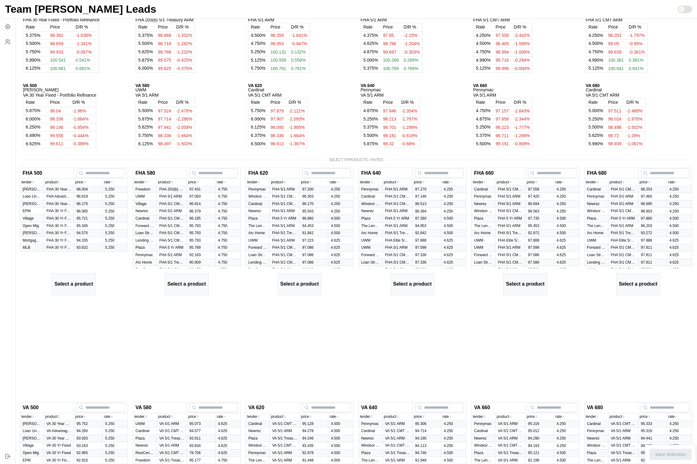
scroll to position [70, 0]
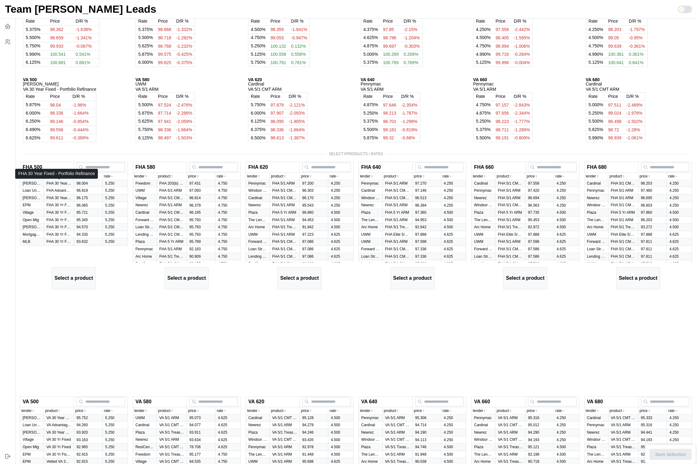
click at [56, 184] on p "FHA 30 Year Fixed - Portfolio Refinance" at bounding box center [58, 183] width 25 height 5
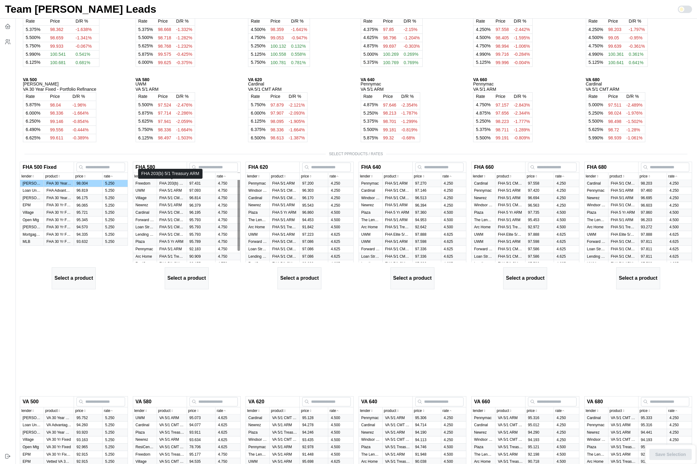
click at [166, 185] on p "FHA 203(b) 5/1 Treasury ARM" at bounding box center [171, 183] width 25 height 5
click at [282, 183] on p "FHA 5/1 ARM" at bounding box center [284, 183] width 25 height 5
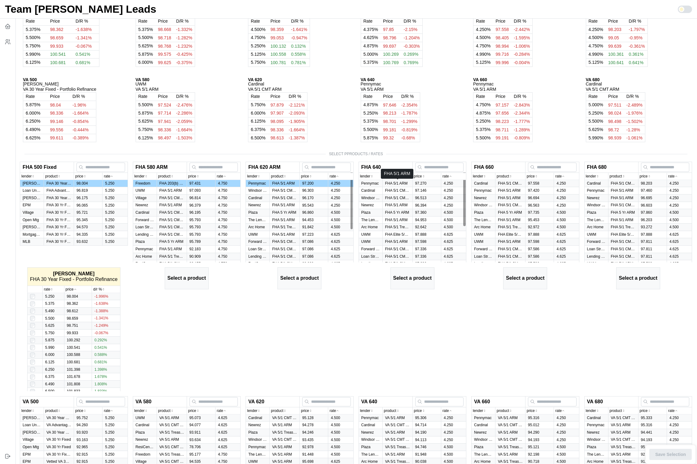
click at [399, 183] on p "FHA 5/1 ARM" at bounding box center [397, 183] width 25 height 5
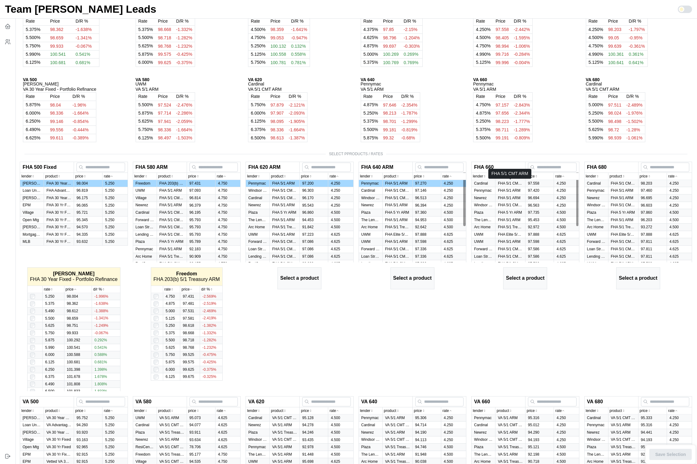
click at [504, 183] on p "FHA 5/1 CMT ARM" at bounding box center [510, 183] width 25 height 5
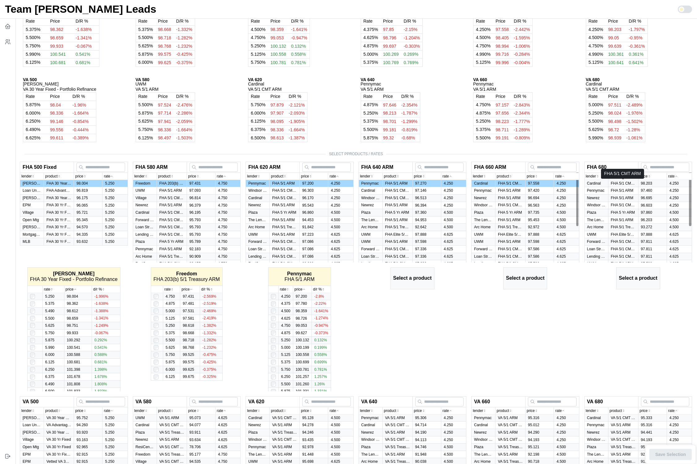
click at [618, 185] on p "FHA 5/1 CMT ARM" at bounding box center [623, 183] width 25 height 5
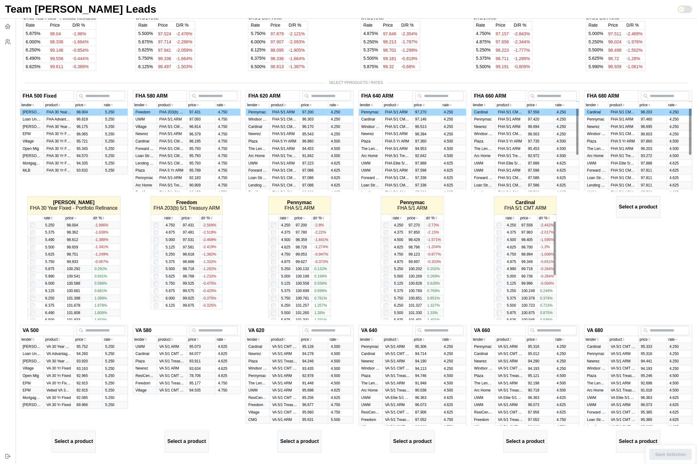
scroll to position [241, 0]
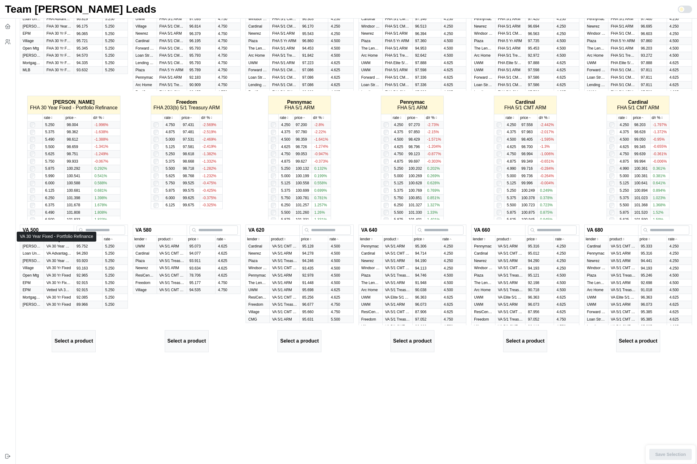
click at [63, 247] on p "VA 30 Year Fixed - Portfolio Refinance" at bounding box center [58, 246] width 25 height 5
click at [168, 245] on p "VA 5/1 ARM" at bounding box center [171, 246] width 25 height 5
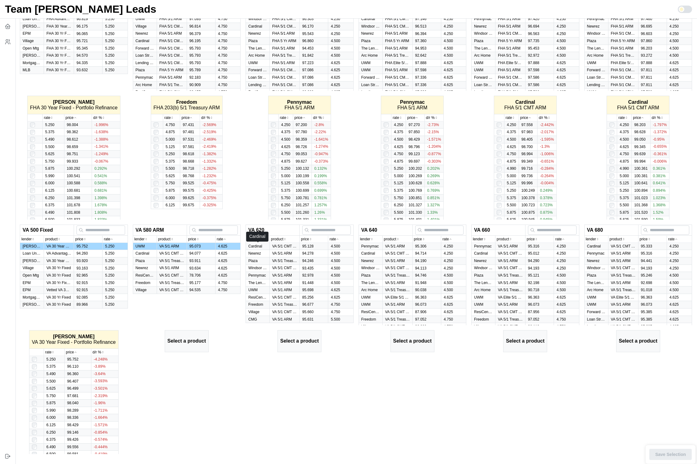
click at [275, 246] on p "VA 5/1 CMT ARM" at bounding box center [284, 246] width 25 height 5
click at [392, 246] on p "VA 5/1 ARM" at bounding box center [397, 246] width 25 height 5
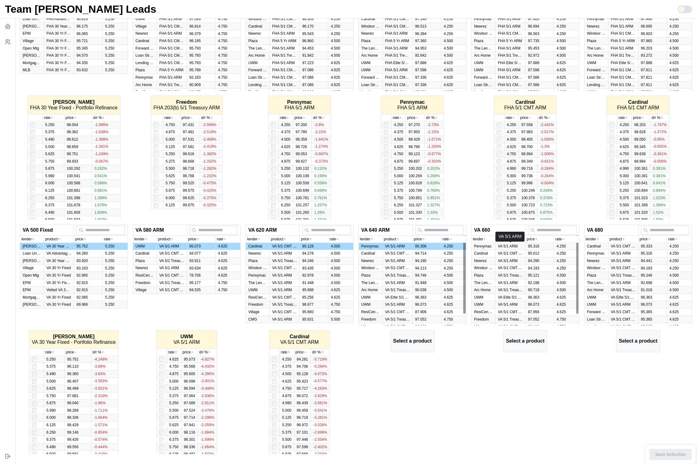
click at [504, 245] on p "VA 5/1 ARM" at bounding box center [510, 246] width 25 height 5
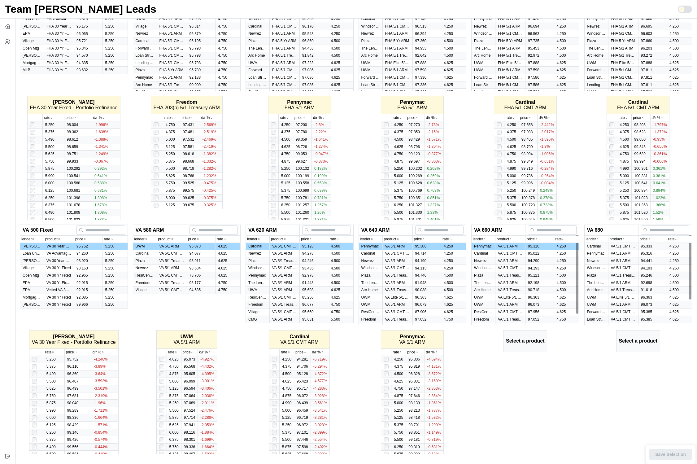
click at [615, 246] on p "VA 5/1 CMT ARM" at bounding box center [623, 246] width 25 height 5
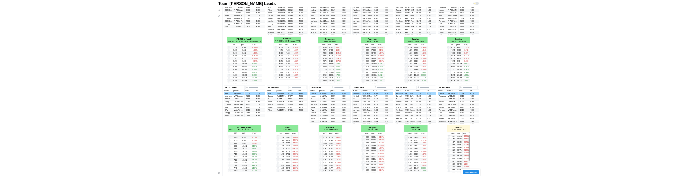
scroll to position [23, 0]
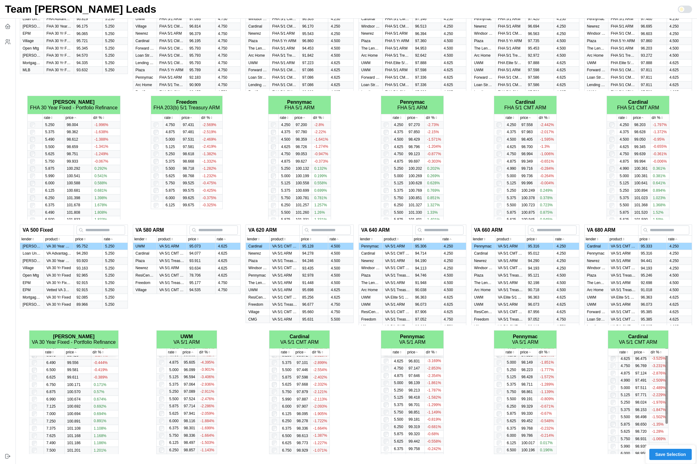
click at [677, 426] on span "Save Selection" at bounding box center [670, 454] width 31 height 11
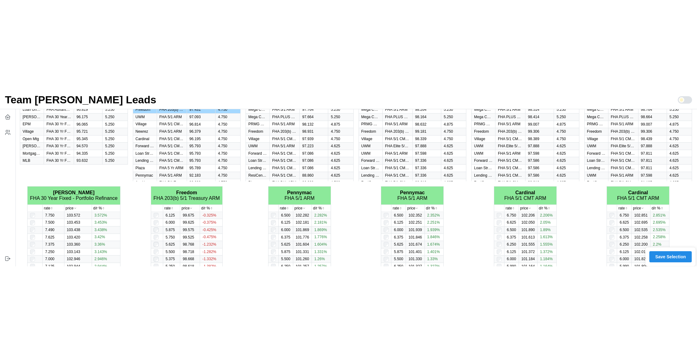
scroll to position [0, 0]
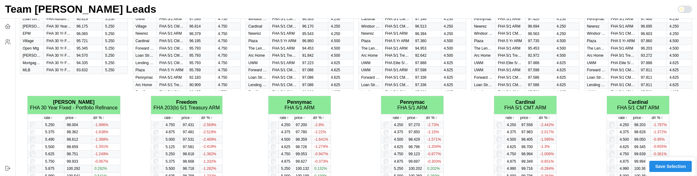
click at [680, 168] on span "Save Selection" at bounding box center [670, 166] width 31 height 11
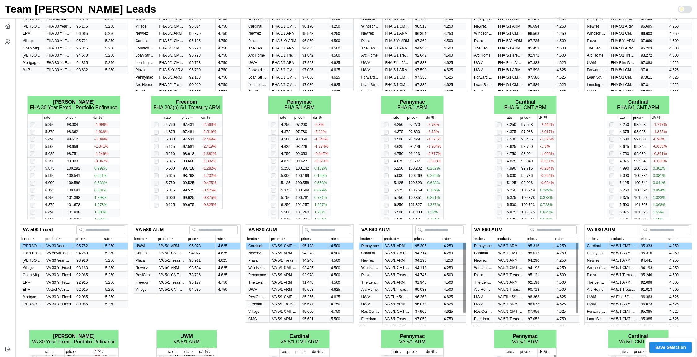
click at [669, 348] on span "Save Selection" at bounding box center [670, 347] width 31 height 11
click at [674, 347] on span "Save Selection" at bounding box center [670, 347] width 31 height 11
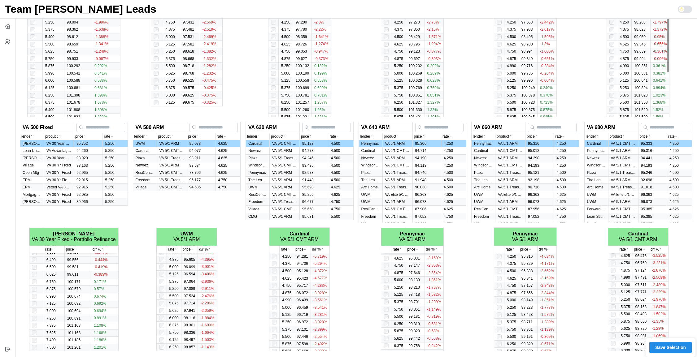
scroll to position [348, 0]
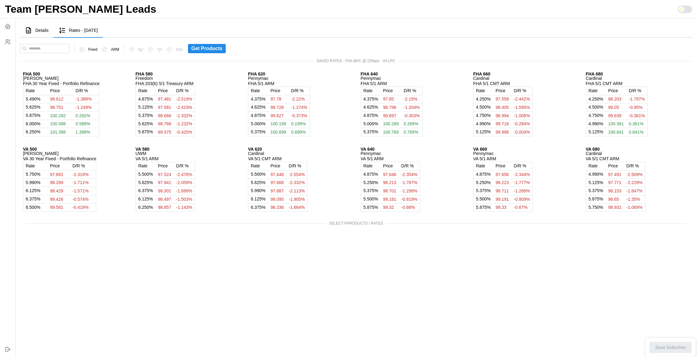
click at [36, 32] on span "Details" at bounding box center [41, 30] width 13 height 4
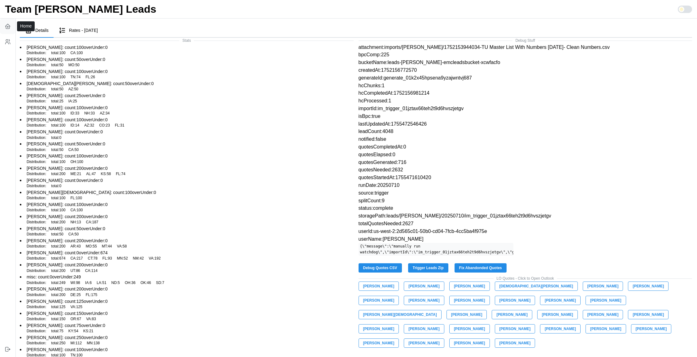
click at [5, 26] on icon "button" at bounding box center [8, 26] width 6 height 6
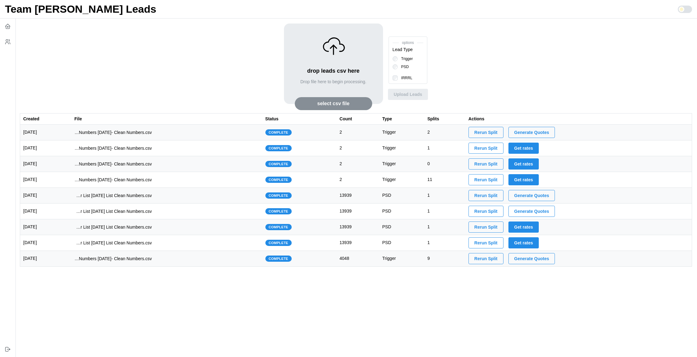
click at [543, 259] on span "Generate Quotes" at bounding box center [531, 258] width 35 height 11
click at [221, 258] on td "imports/[PERSON_NAME]/1752153944034-TU Master List With Numbers [DATE]- Clean N…" at bounding box center [166, 259] width 191 height 16
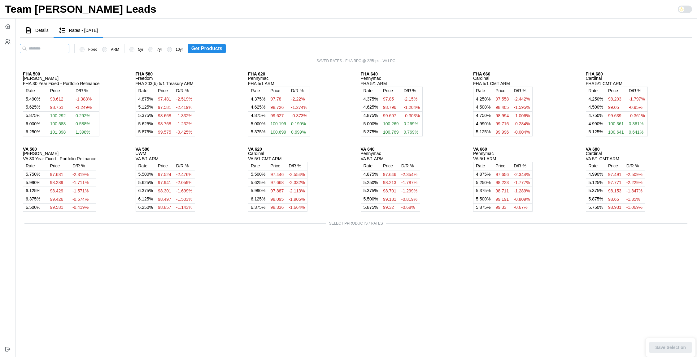
click at [57, 51] on input at bounding box center [45, 48] width 50 height 9
paste input "**********"
click at [67, 48] on input "**********" at bounding box center [48, 48] width 57 height 9
paste input "**********"
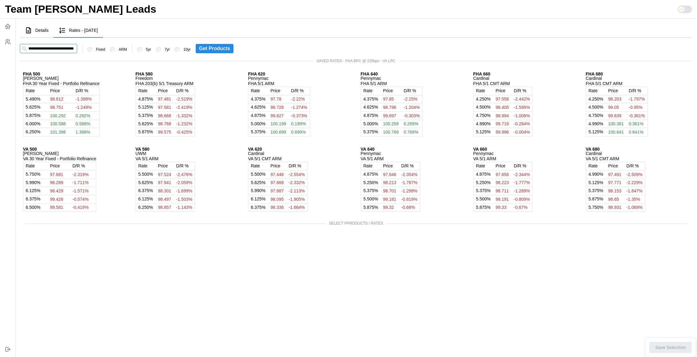
type input "**********"
click at [228, 46] on span "Get Products" at bounding box center [214, 48] width 31 height 9
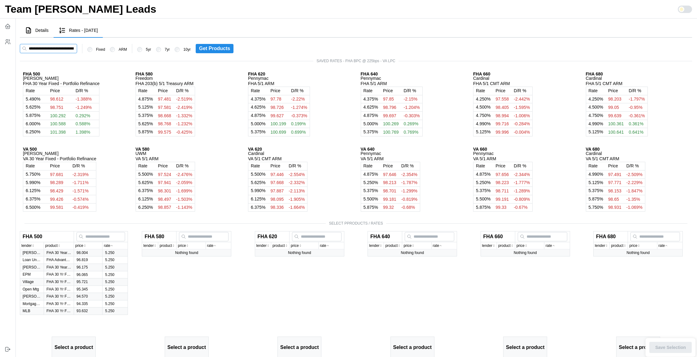
click at [50, 48] on input at bounding box center [48, 48] width 57 height 9
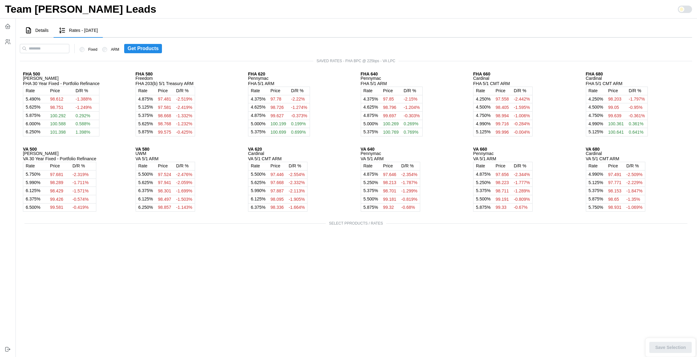
click at [119, 50] on label "ARM" at bounding box center [113, 49] width 12 height 5
click at [59, 50] on input at bounding box center [45, 48] width 50 height 9
paste input "**********"
type input "**********"
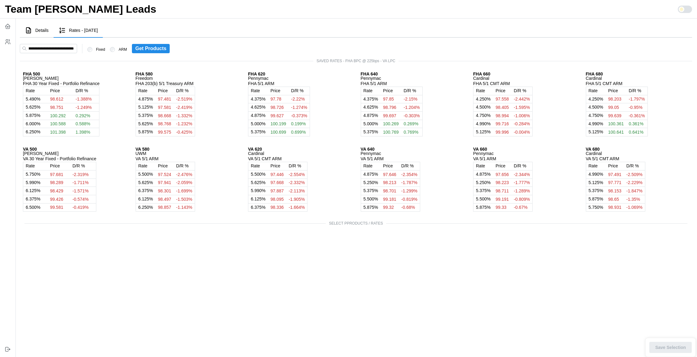
click at [158, 49] on span "Get Products" at bounding box center [150, 48] width 31 height 9
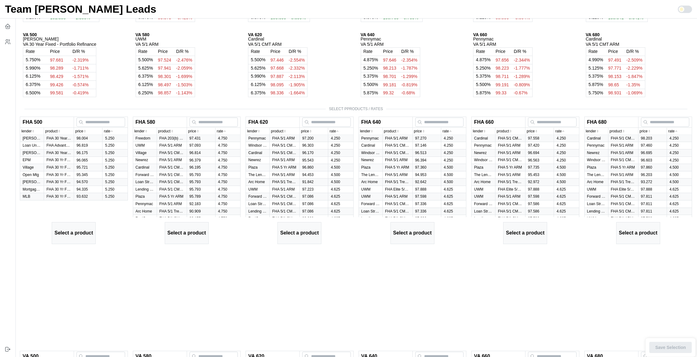
scroll to position [0, 0]
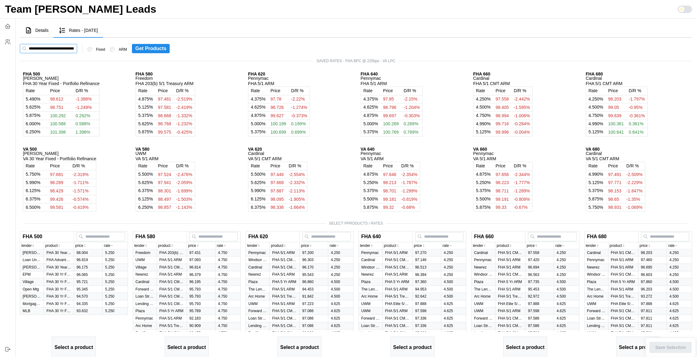
click at [49, 50] on input at bounding box center [48, 48] width 57 height 9
